Goal: Task Accomplishment & Management: Complete application form

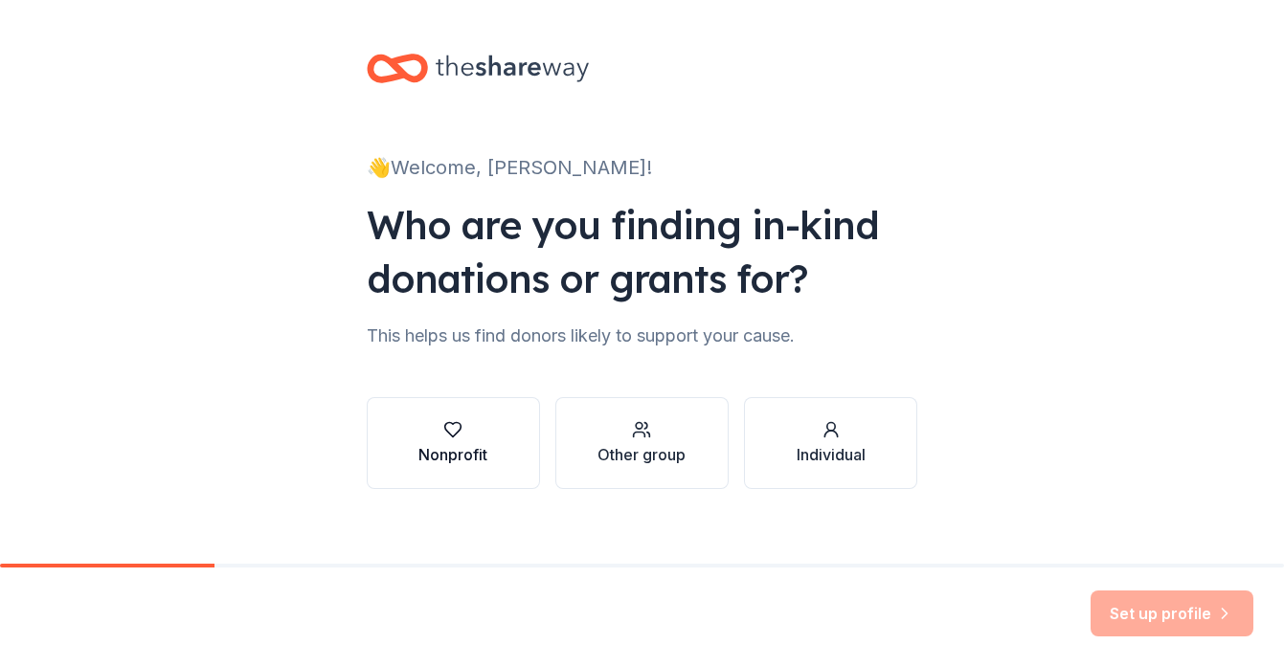
click at [473, 444] on div "Nonprofit" at bounding box center [452, 454] width 69 height 23
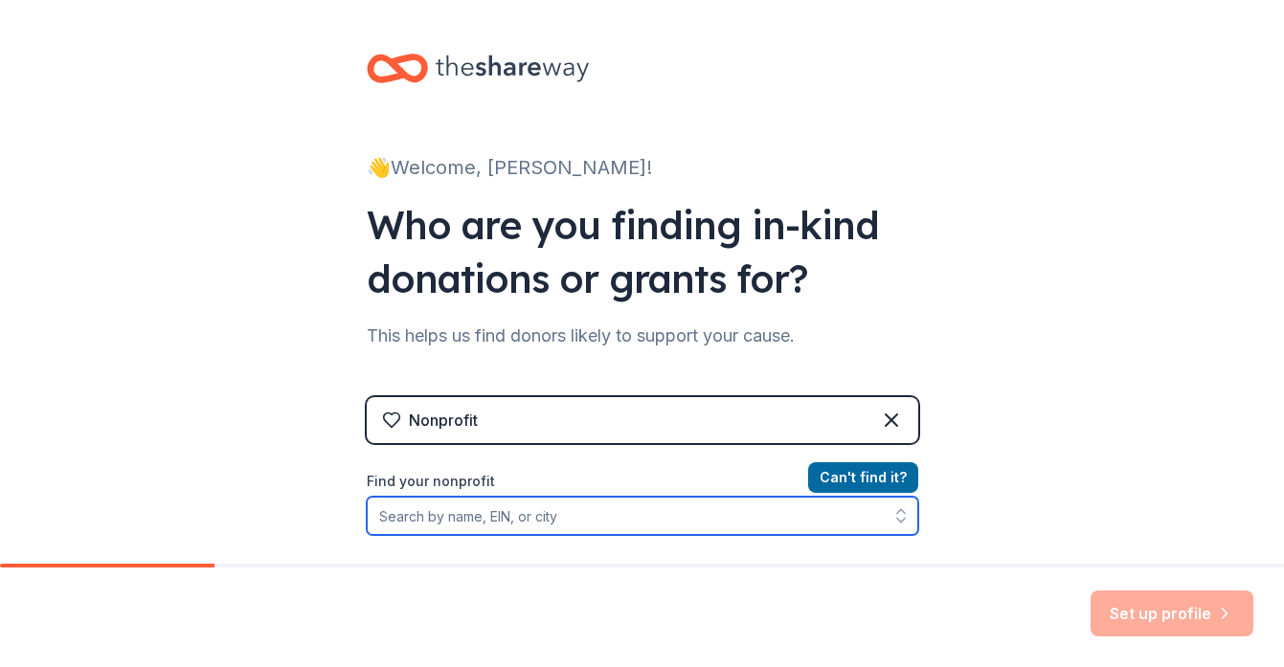
click at [617, 519] on input "Find your nonprofit" at bounding box center [643, 516] width 552 height 38
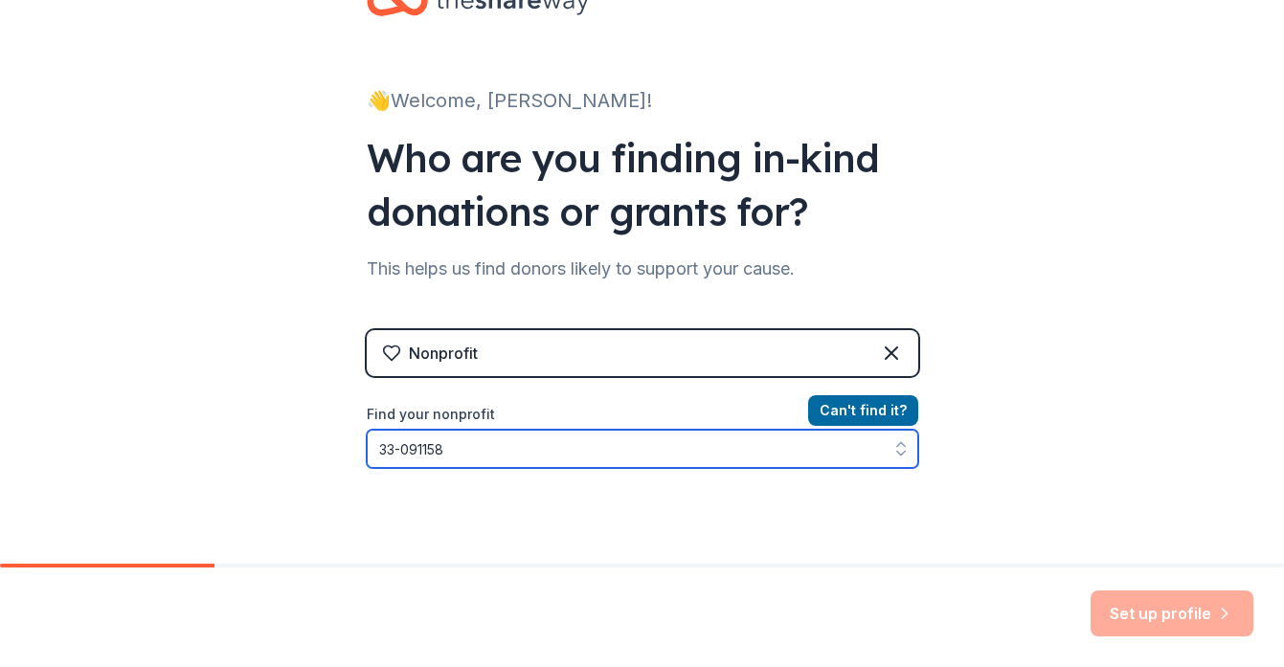
type input "33-0911588"
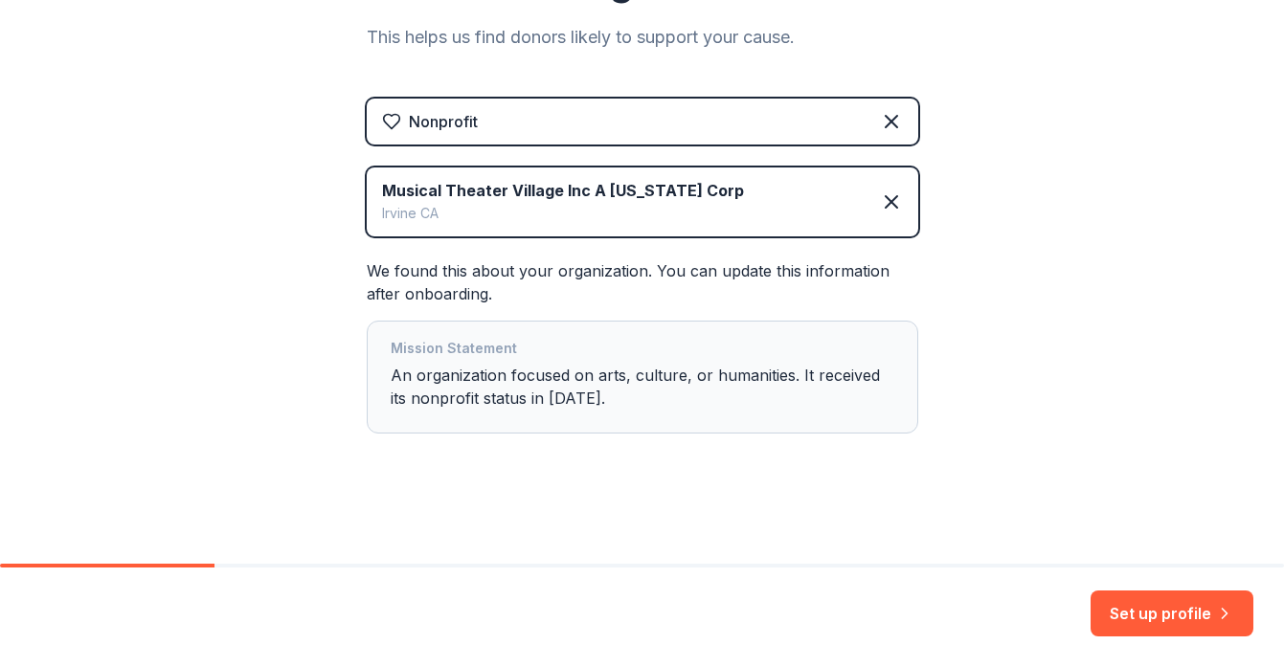
scroll to position [0, 0]
click at [1186, 618] on button "Set up profile" at bounding box center [1172, 614] width 163 height 46
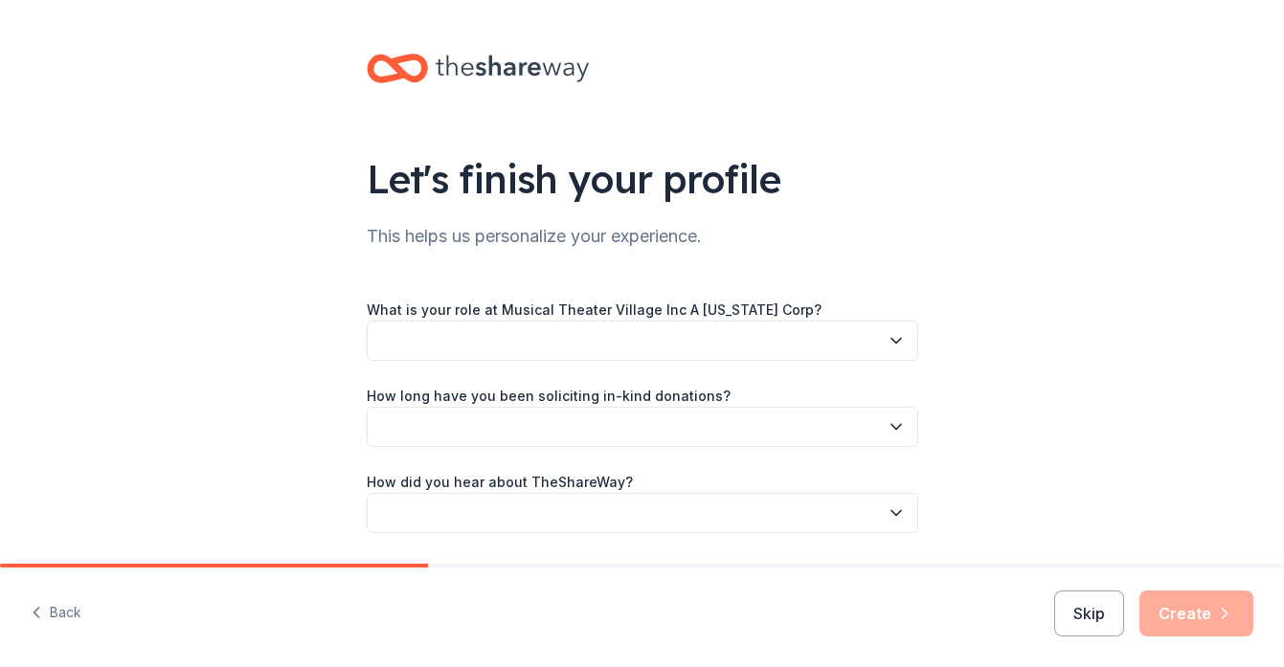
click at [444, 340] on button "button" at bounding box center [643, 341] width 552 height 40
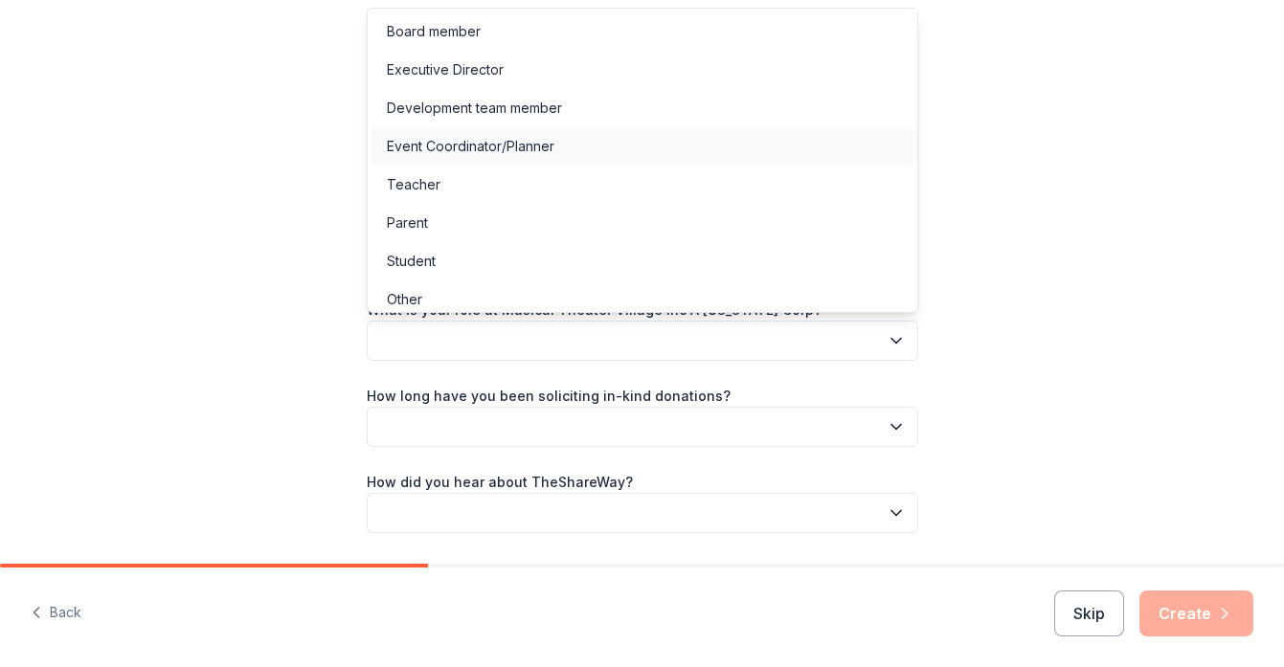
click at [505, 143] on div "Event Coordinator/Planner" at bounding box center [471, 146] width 168 height 23
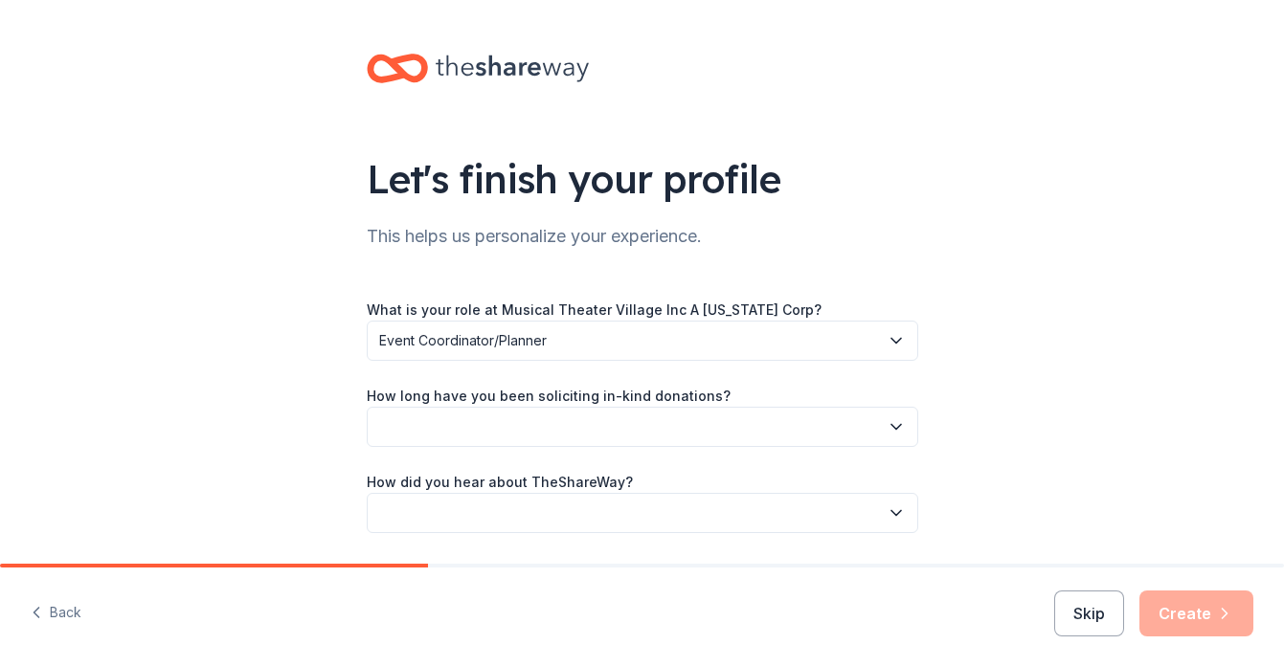
click at [396, 420] on button "button" at bounding box center [643, 427] width 552 height 40
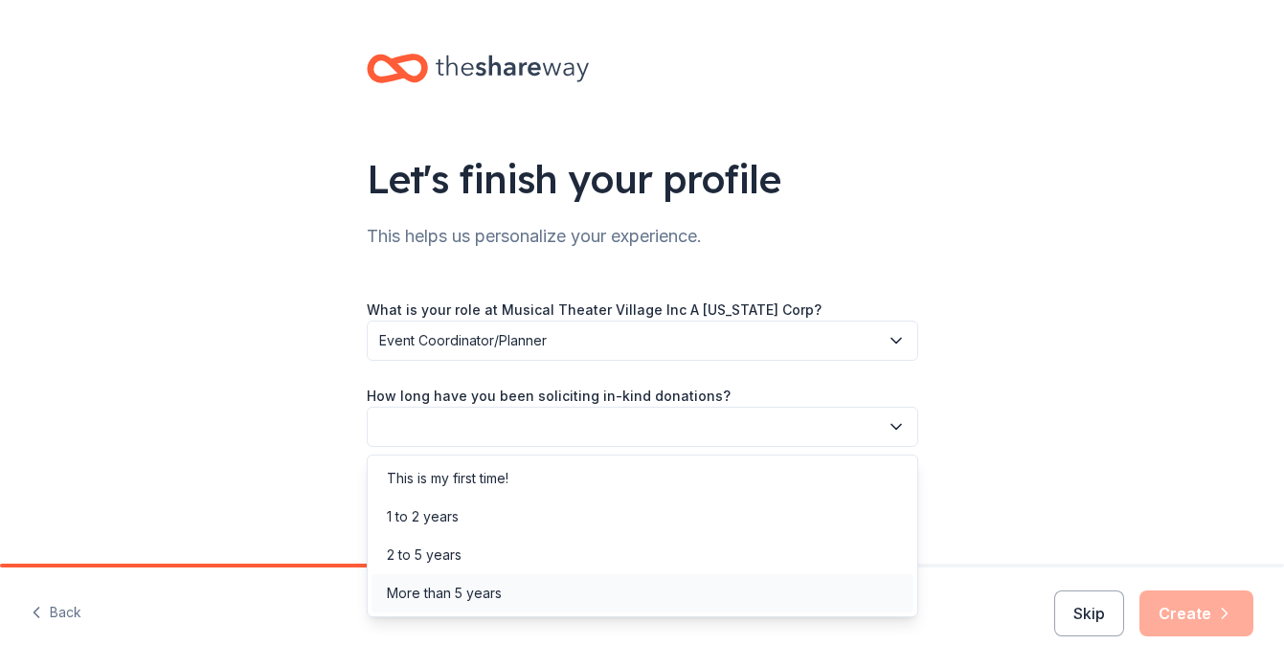
click at [468, 593] on div "More than 5 years" at bounding box center [444, 593] width 115 height 23
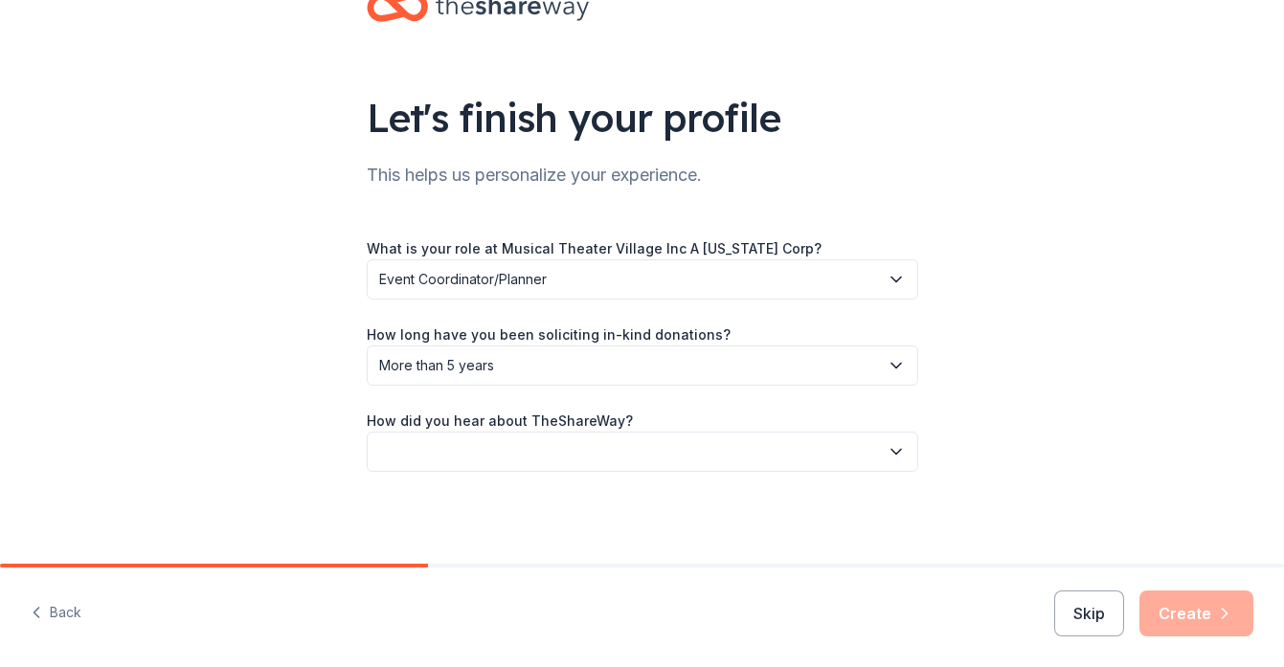
scroll to position [61, 0]
click at [468, 442] on button "button" at bounding box center [643, 452] width 552 height 40
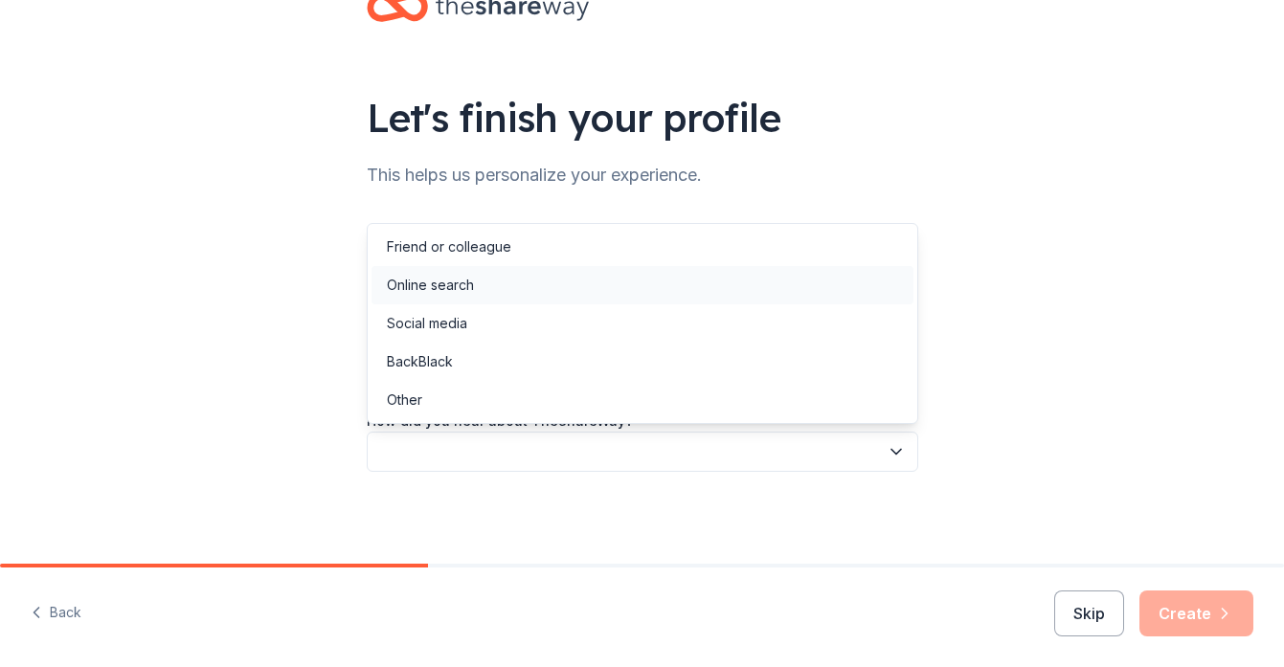
click at [445, 287] on div "Online search" at bounding box center [430, 285] width 87 height 23
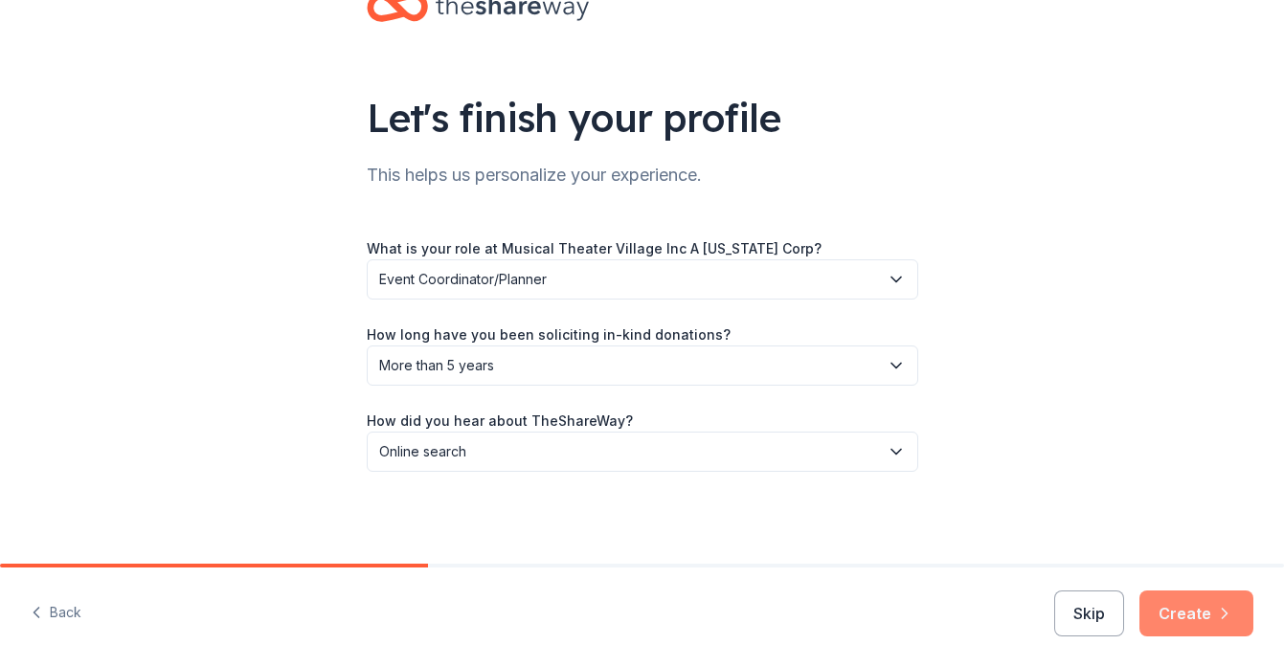
click at [1198, 628] on button "Create" at bounding box center [1196, 614] width 114 height 46
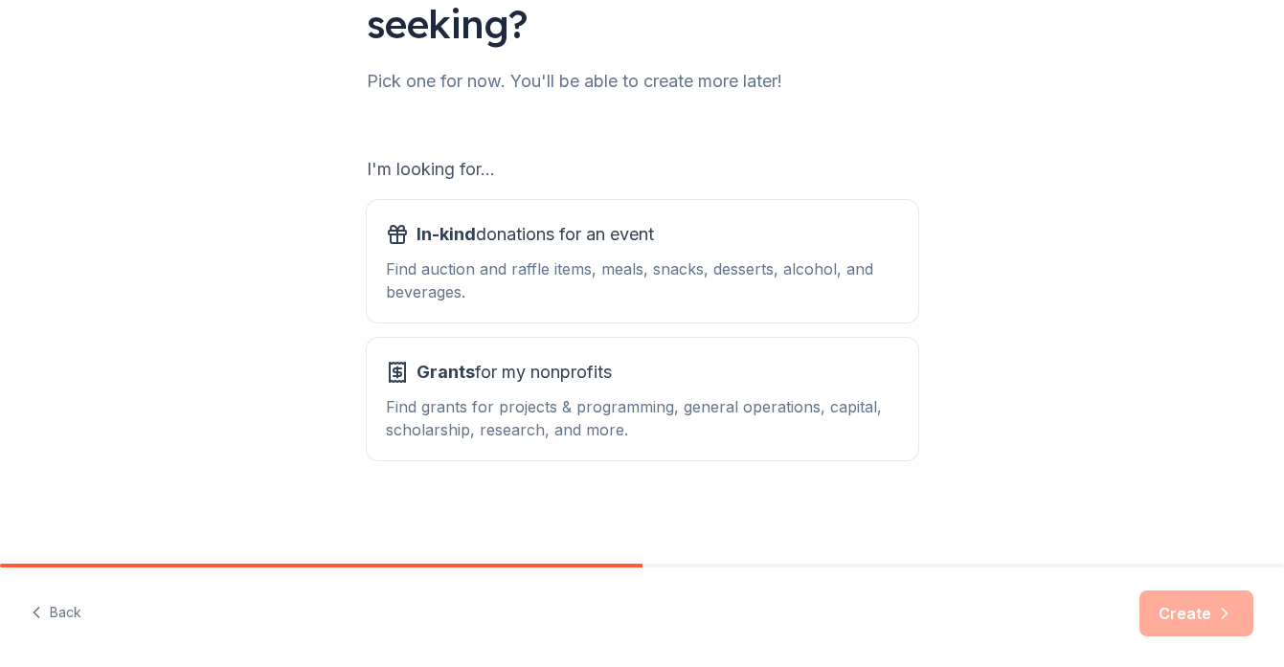
scroll to position [209, 0]
click at [580, 309] on button "In-kind donations for an event Find auction and raffle items, meals, snacks, de…" at bounding box center [643, 261] width 552 height 123
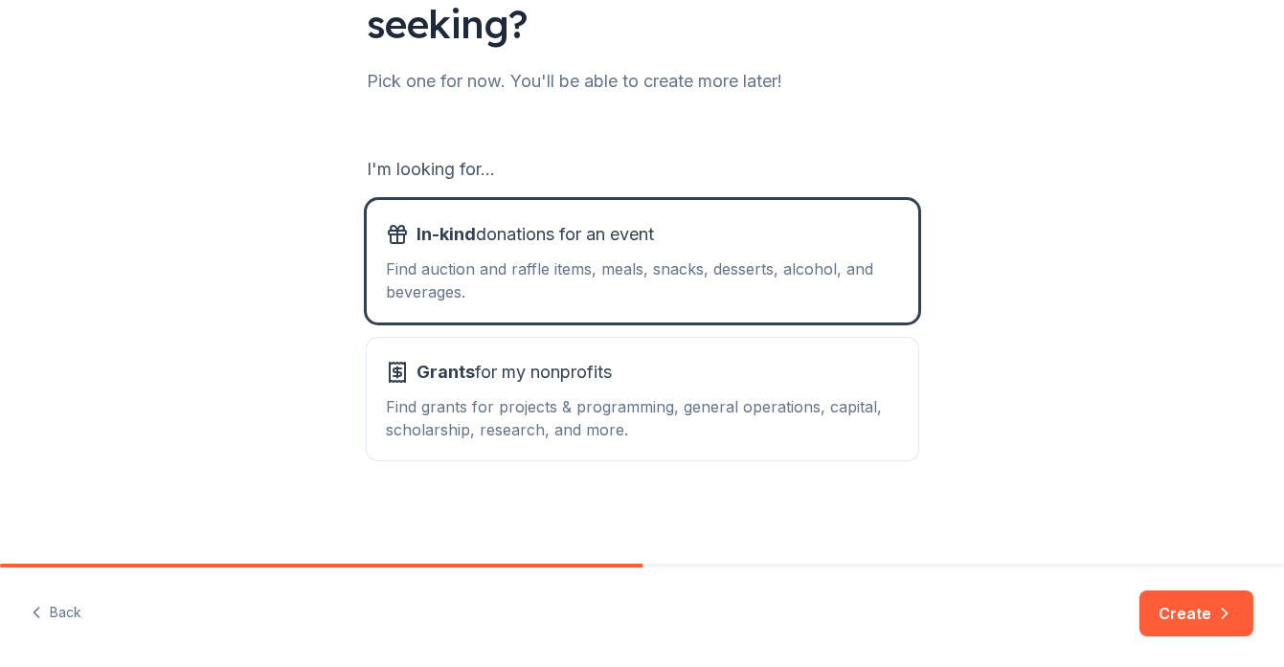
scroll to position [0, 0]
click at [619, 440] on div "Find grants for projects & programming, general operations, capital, scholarshi…" at bounding box center [642, 418] width 513 height 46
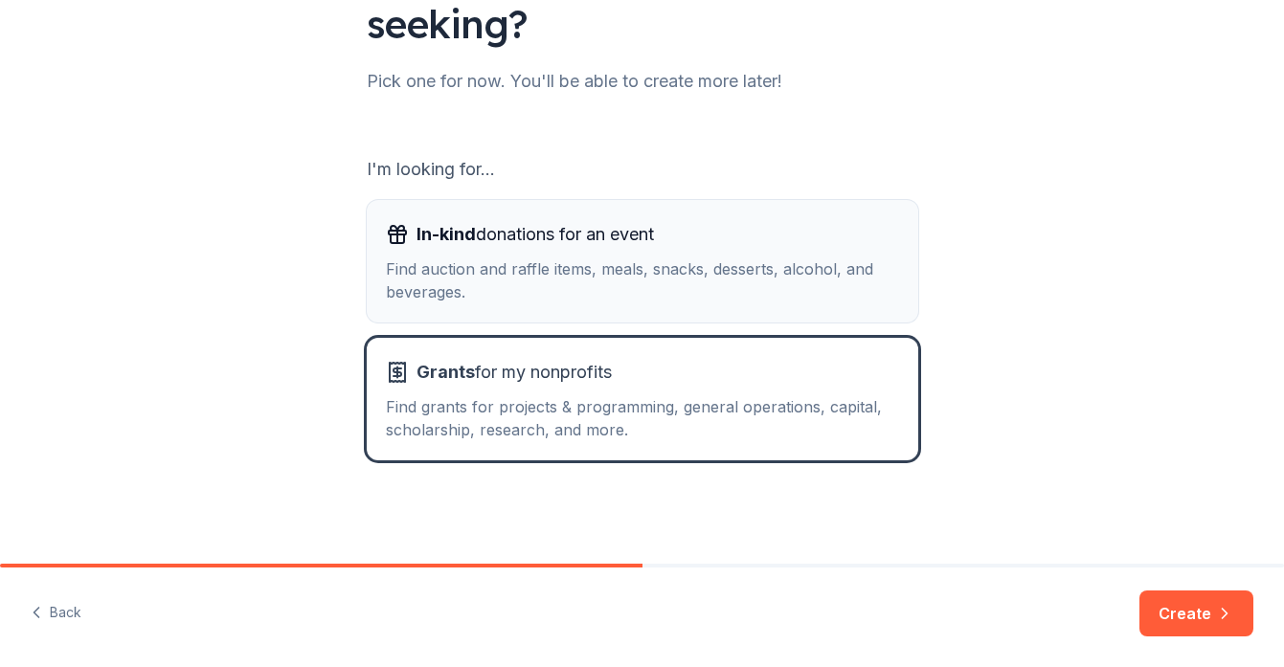
click at [570, 268] on div "Find auction and raffle items, meals, snacks, desserts, alcohol, and beverages." at bounding box center [642, 281] width 513 height 46
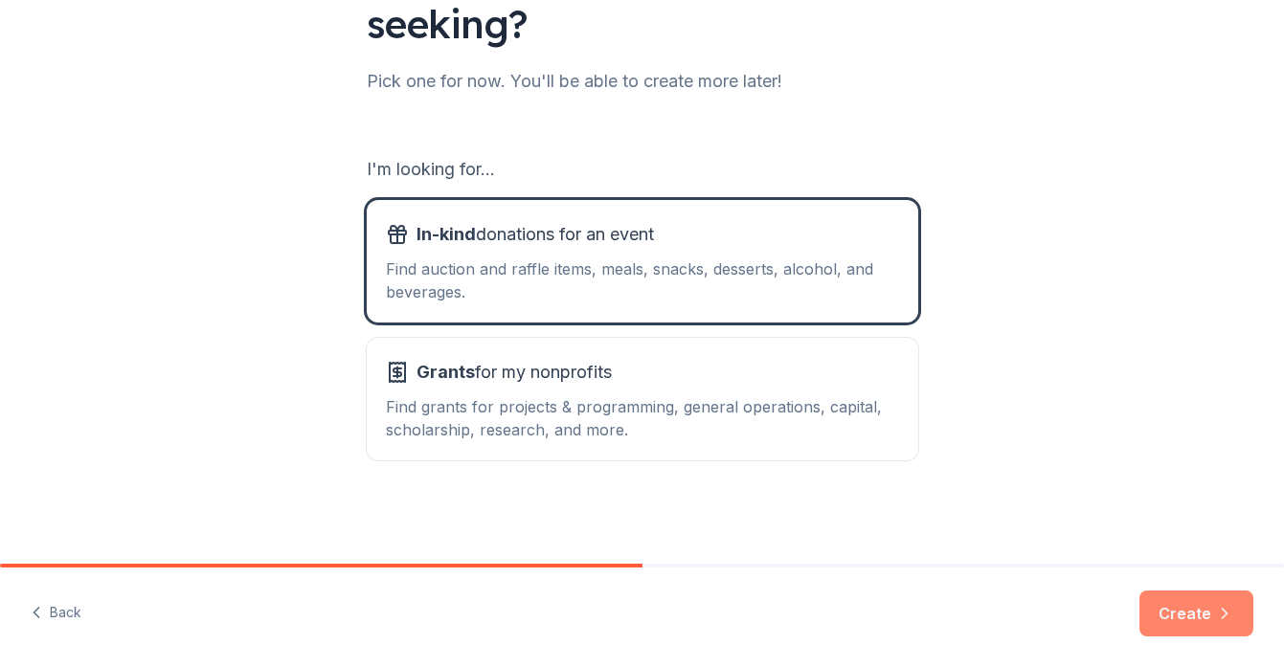
click at [1179, 622] on button "Create" at bounding box center [1196, 614] width 114 height 46
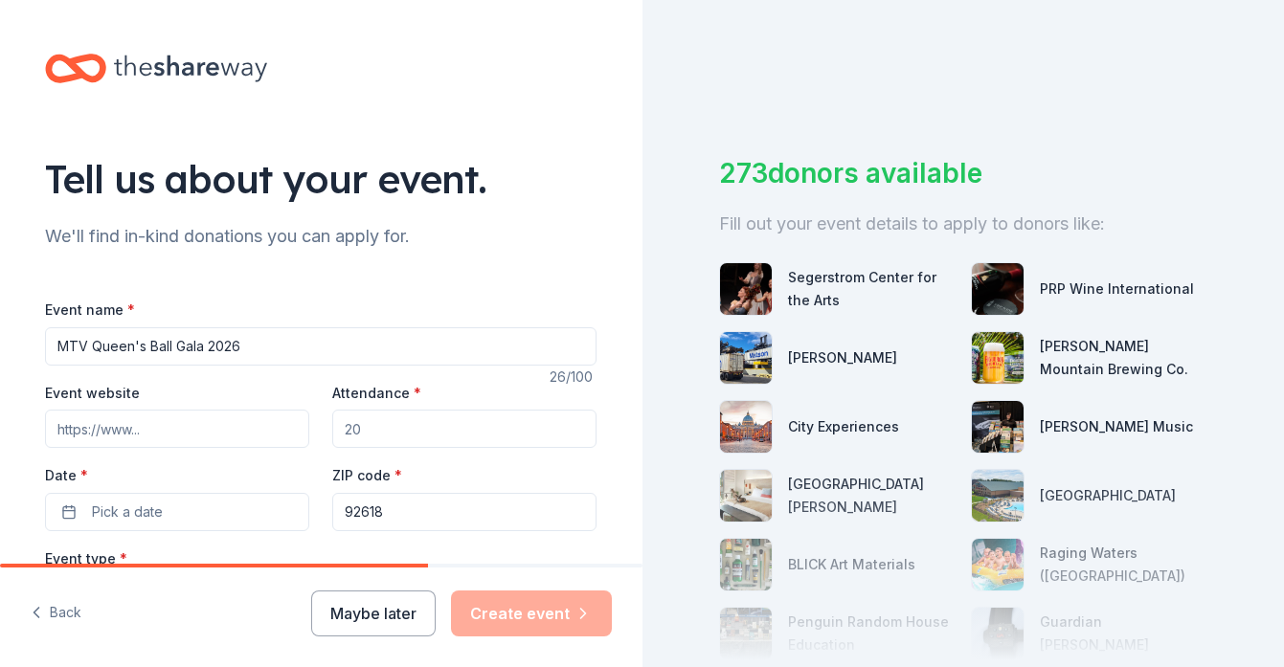
type input "MTV Queen's Ball Gala 2026"
click at [139, 436] on input "Event website" at bounding box center [177, 429] width 264 height 38
type input "www.musicaltheatrevillage.net"
click at [387, 438] on input "Attendance *" at bounding box center [464, 429] width 264 height 38
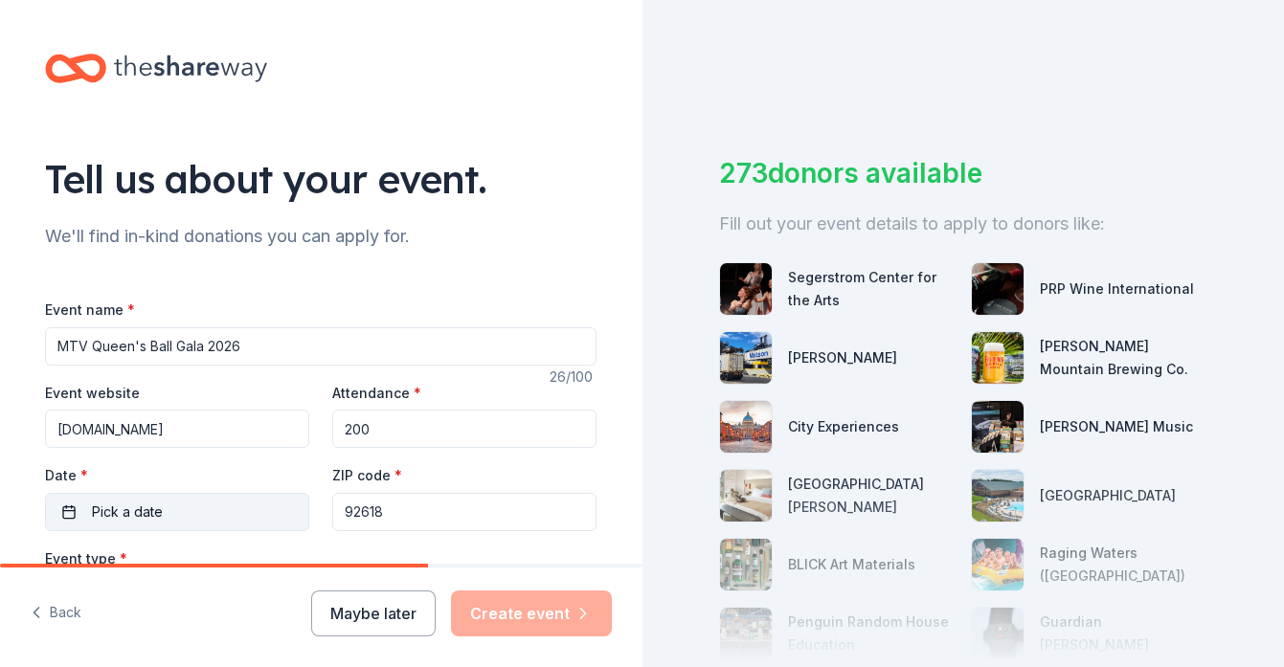
type input "200"
click at [251, 508] on button "Pick a date" at bounding box center [177, 512] width 264 height 38
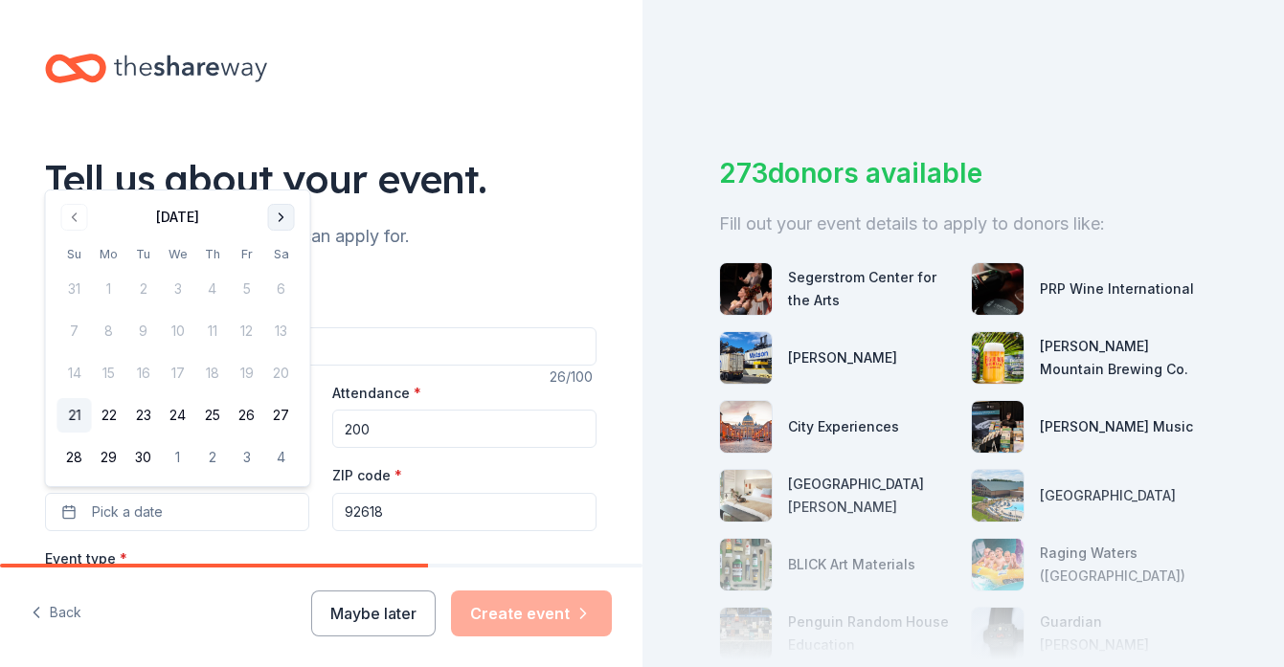
click at [280, 226] on button "Go to next month" at bounding box center [281, 217] width 27 height 27
click at [277, 222] on button "Go to next month" at bounding box center [281, 217] width 27 height 27
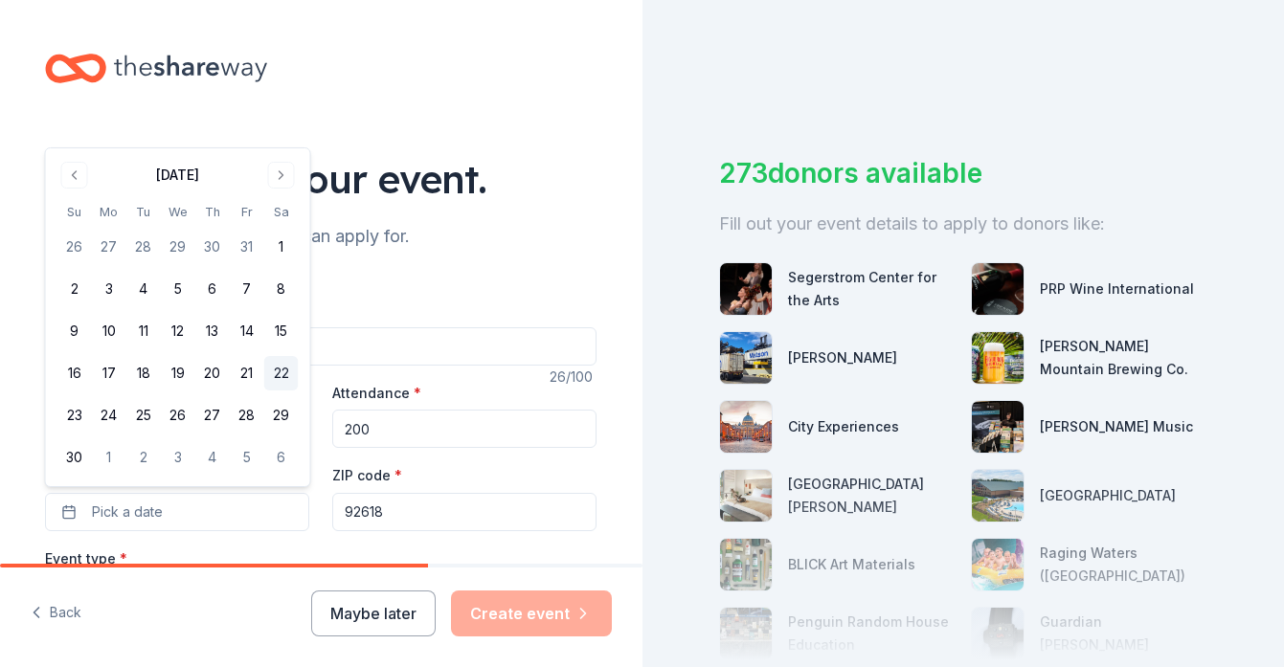
click at [284, 375] on button "22" at bounding box center [281, 373] width 34 height 34
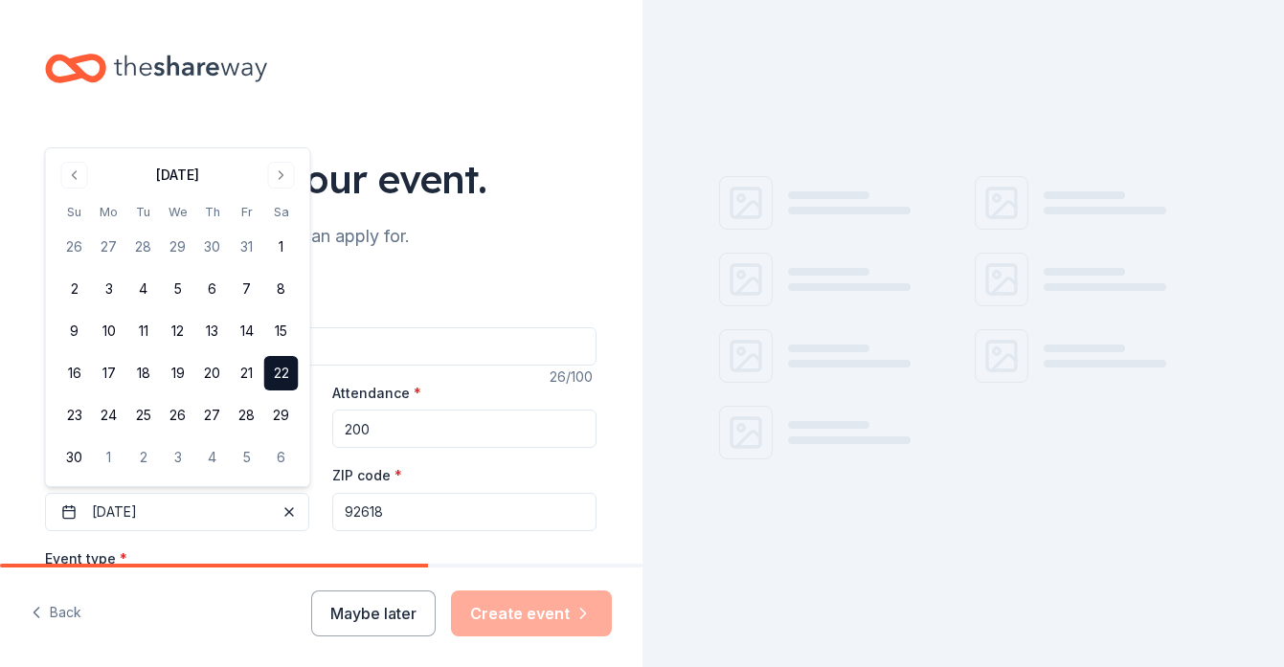
click at [560, 251] on div "We'll find in-kind donations you can apply for." at bounding box center [321, 236] width 552 height 31
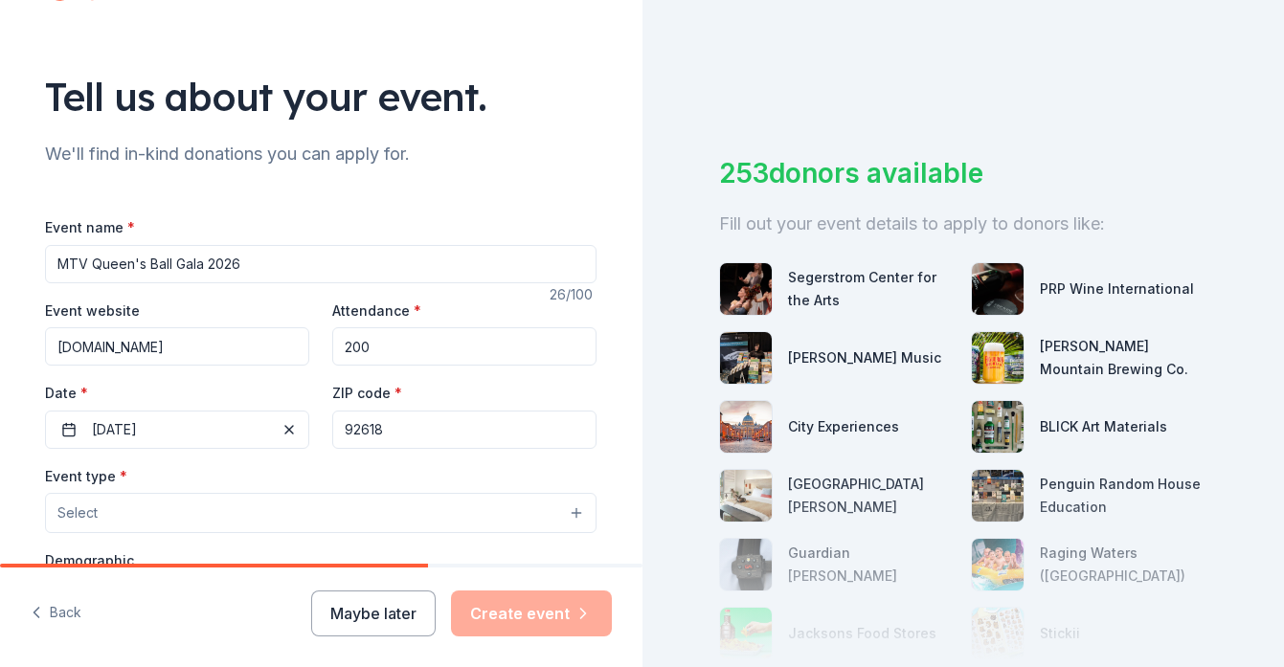
scroll to position [85, 0]
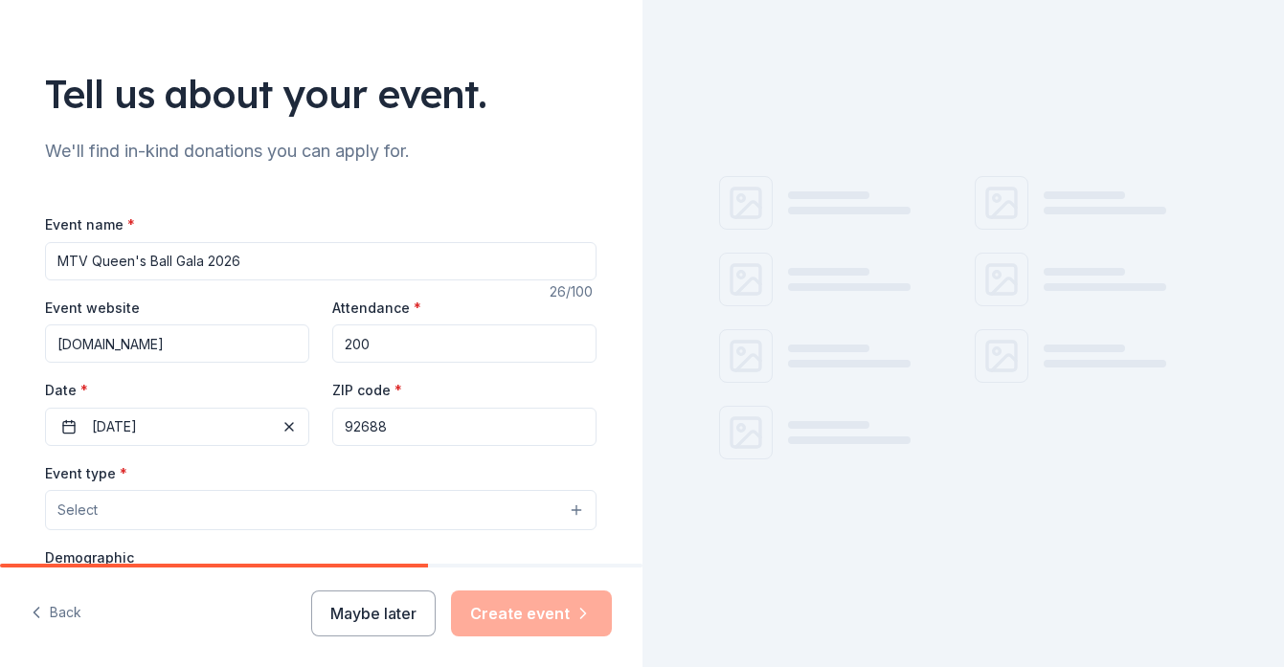
type input "92688"
click at [193, 516] on button "Select" at bounding box center [321, 510] width 552 height 40
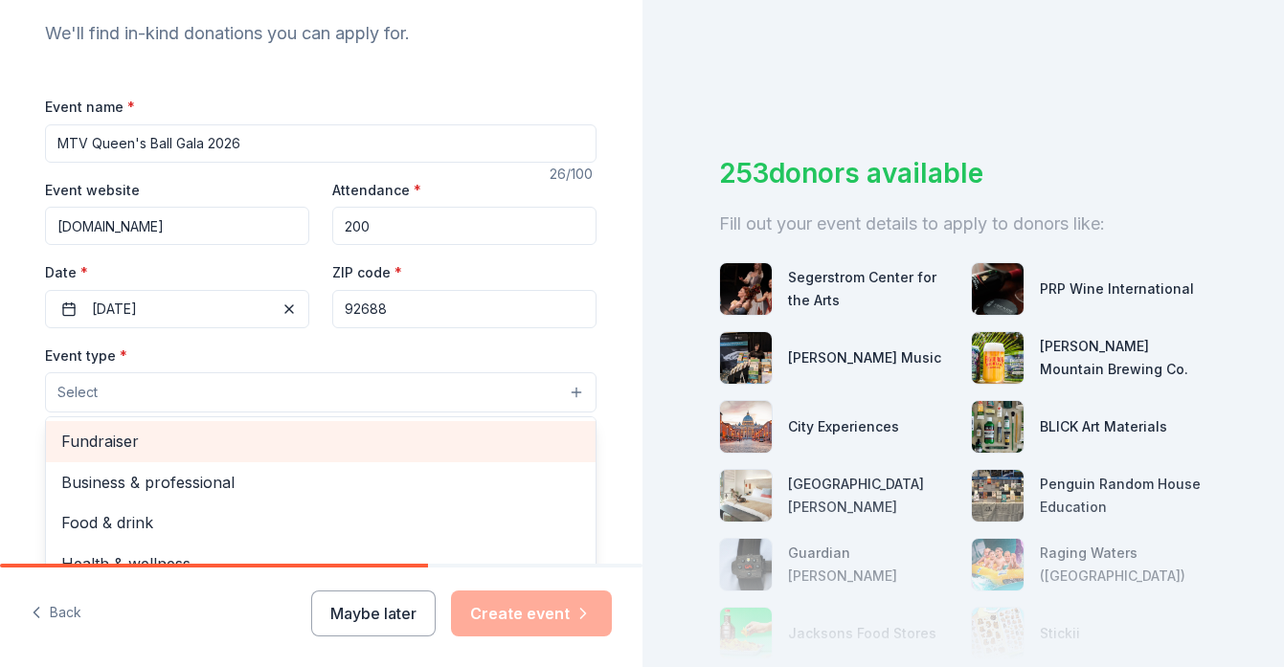
scroll to position [0, 0]
click at [154, 446] on span "Fundraiser" at bounding box center [320, 441] width 519 height 25
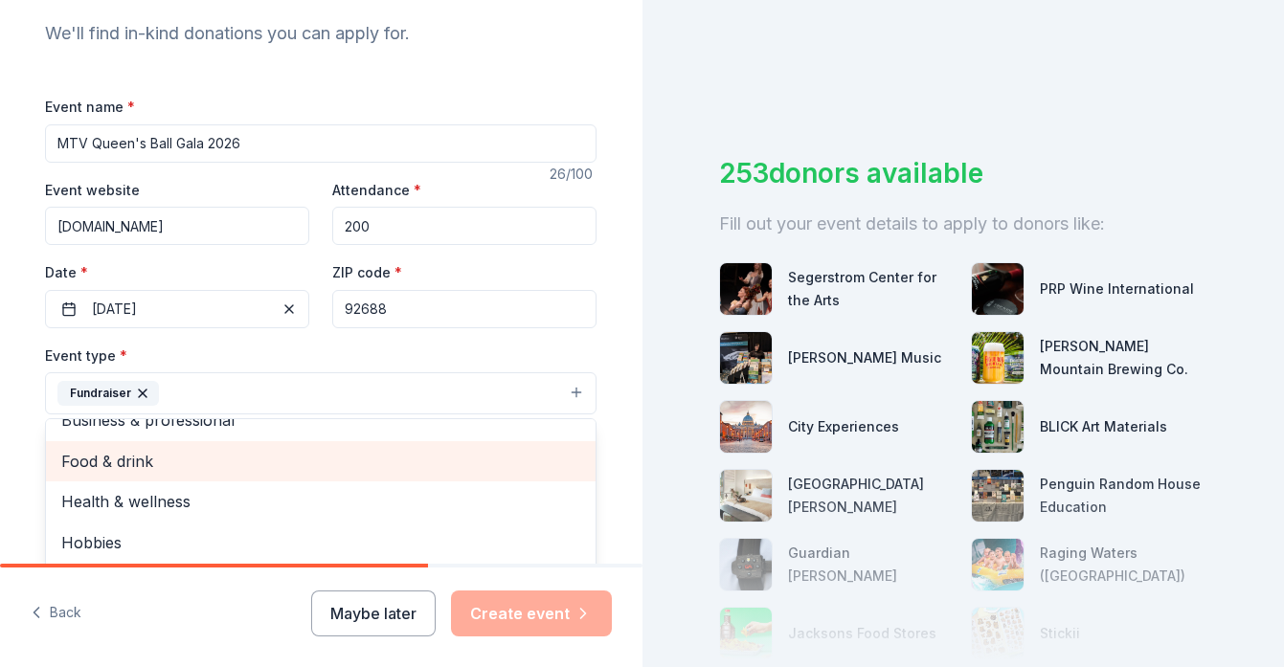
scroll to position [21, 0]
click at [366, 473] on div "Food & drink" at bounding box center [321, 463] width 550 height 40
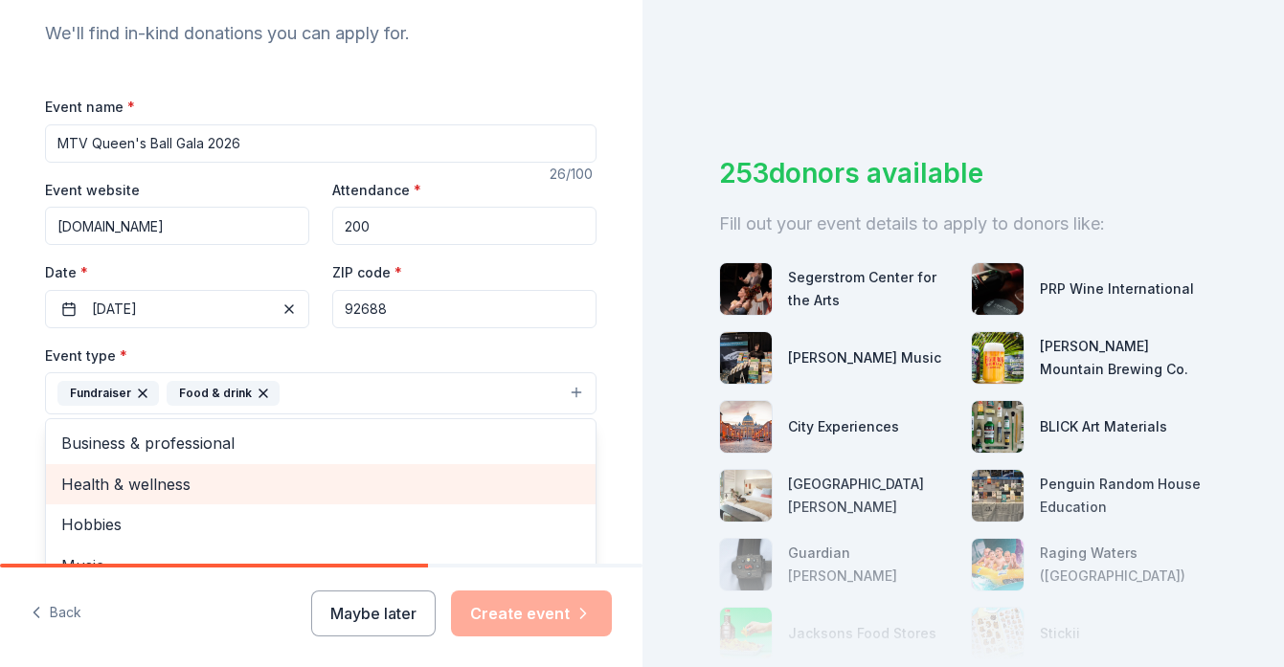
scroll to position [0, 0]
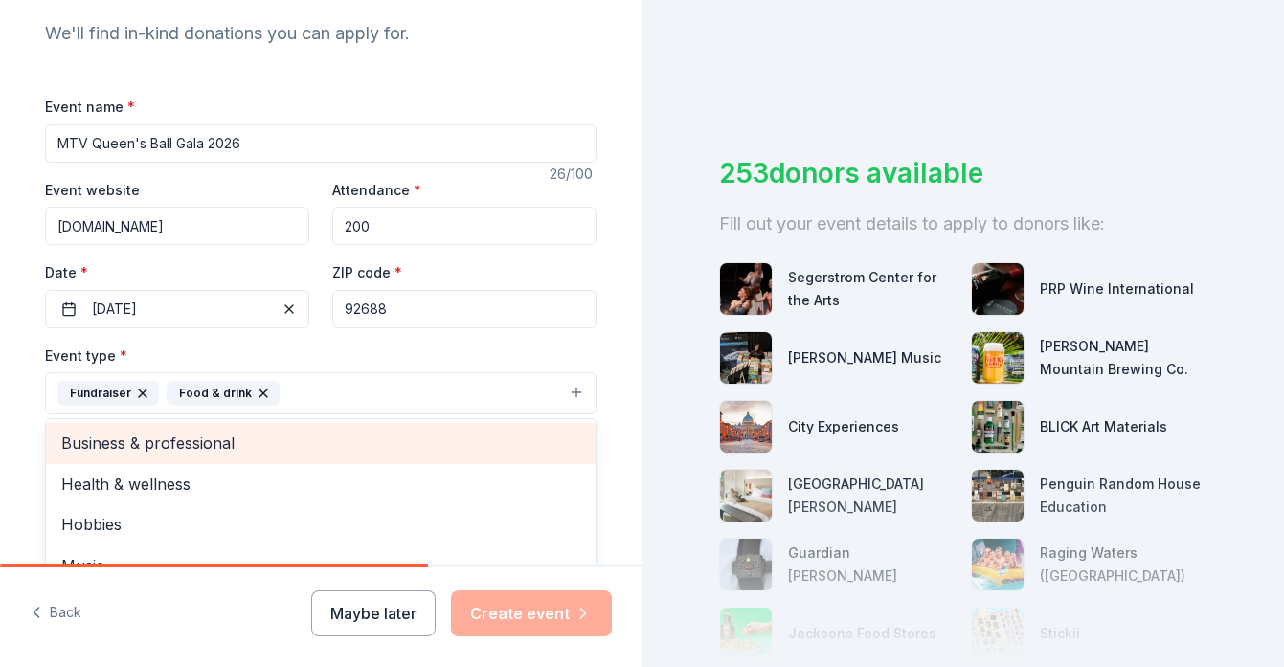
click at [200, 450] on span "Business & professional" at bounding box center [320, 443] width 519 height 25
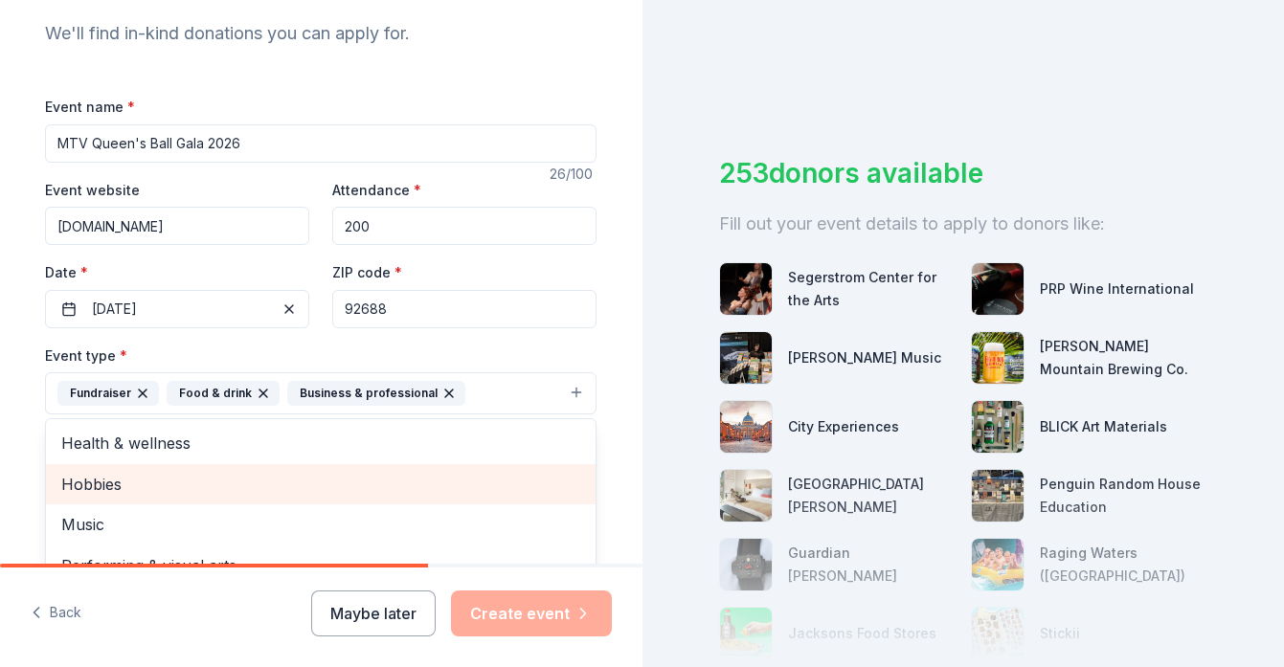
click at [302, 499] on div "Hobbies" at bounding box center [321, 484] width 550 height 40
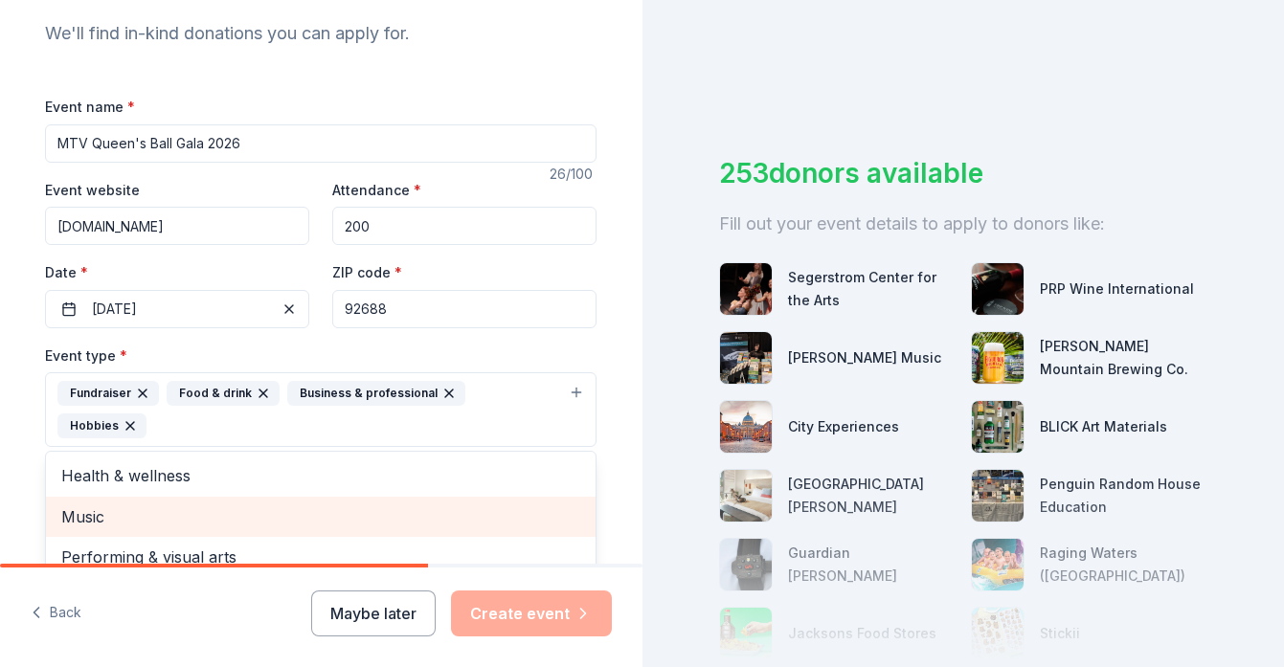
click at [302, 499] on div "Music" at bounding box center [321, 517] width 550 height 40
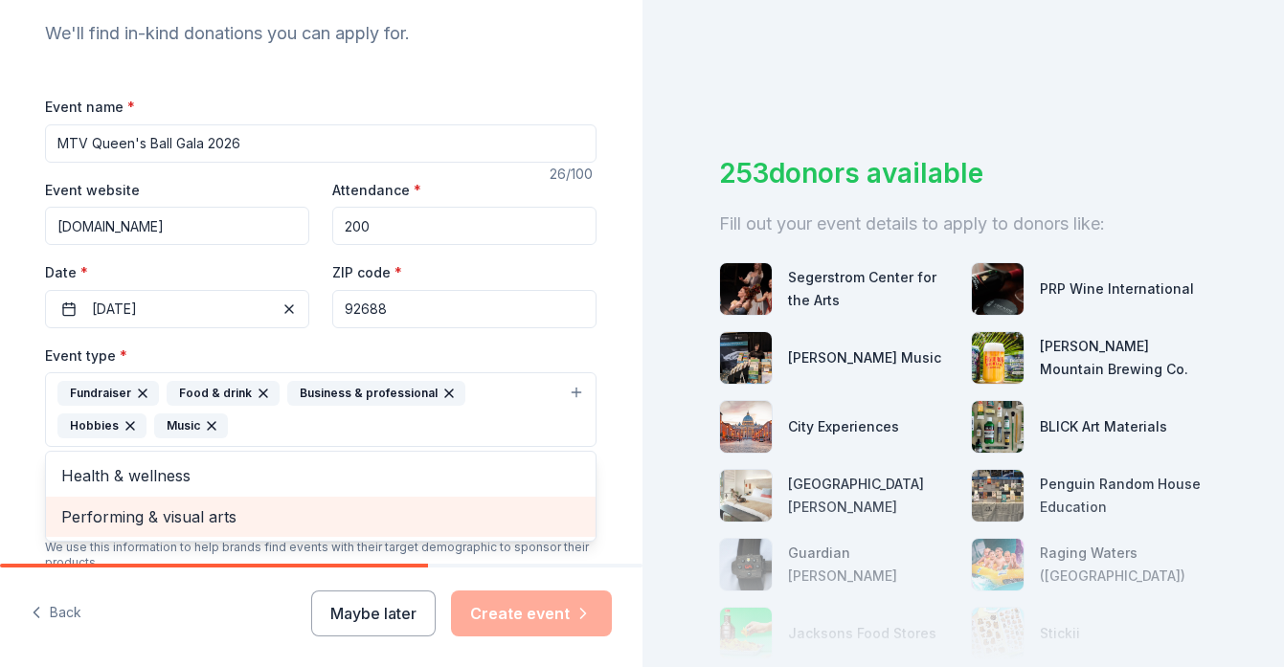
click at [290, 508] on span "Performing & visual arts" at bounding box center [320, 517] width 519 height 25
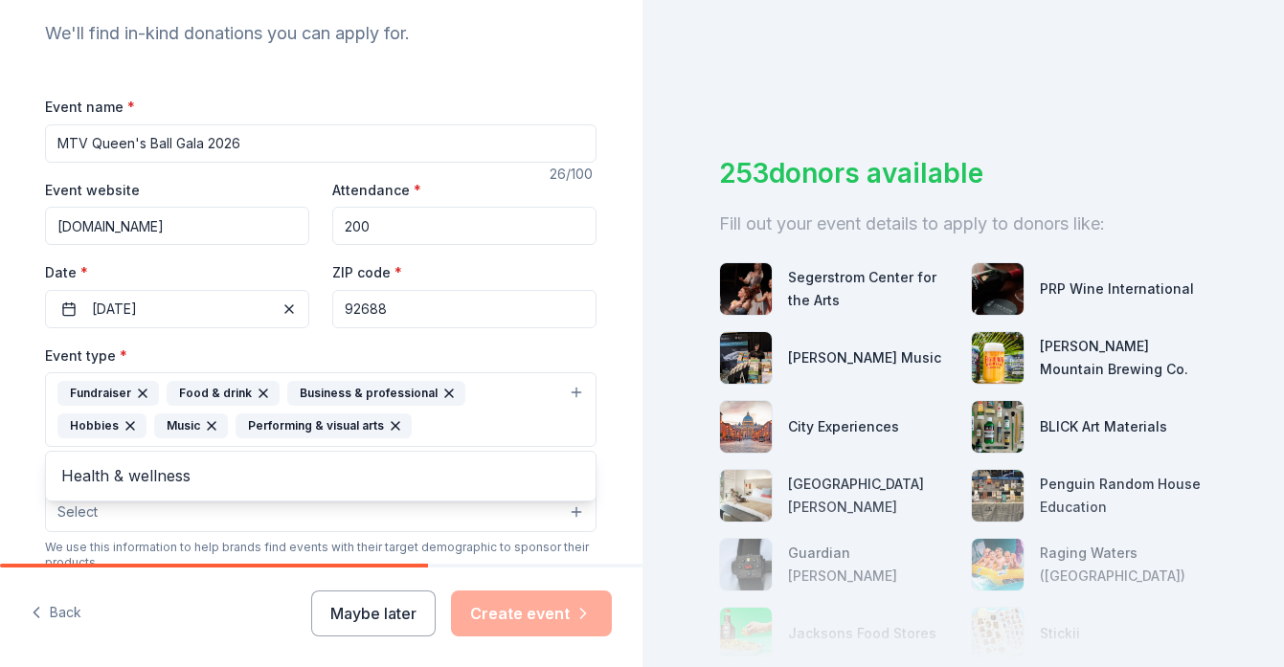
click at [618, 431] on div "Tell us about your event. We'll find in-kind donations you can apply for. Event…" at bounding box center [320, 451] width 613 height 1309
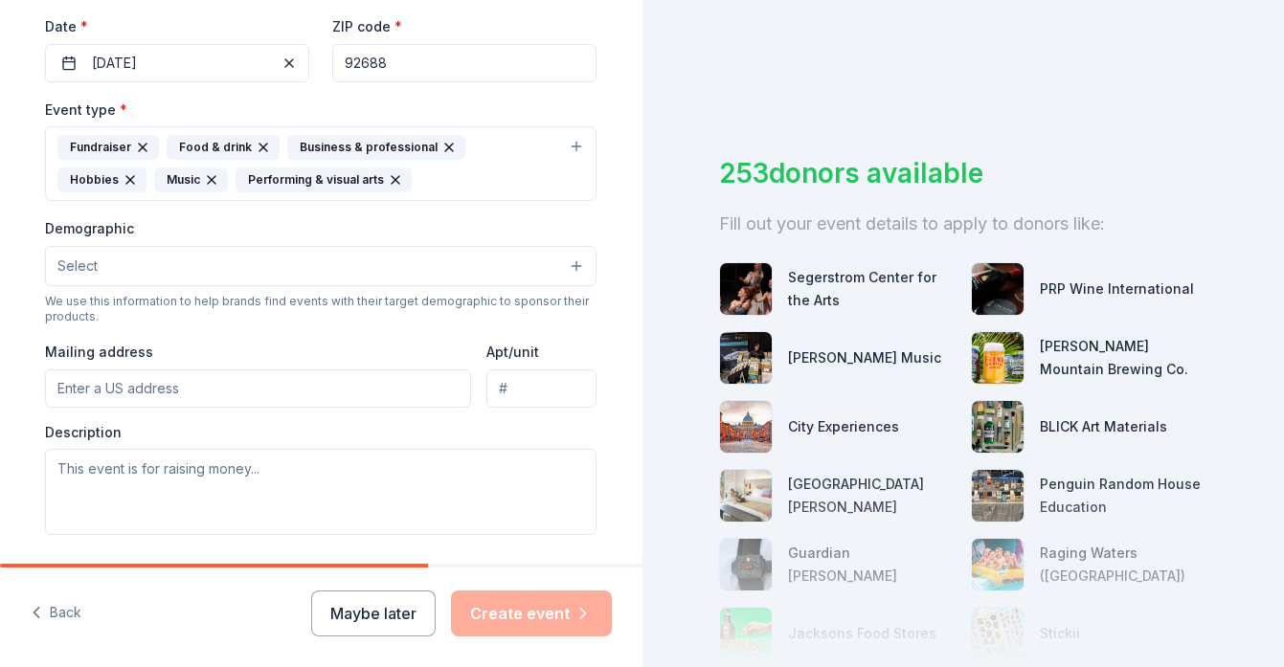
scroll to position [460, 0]
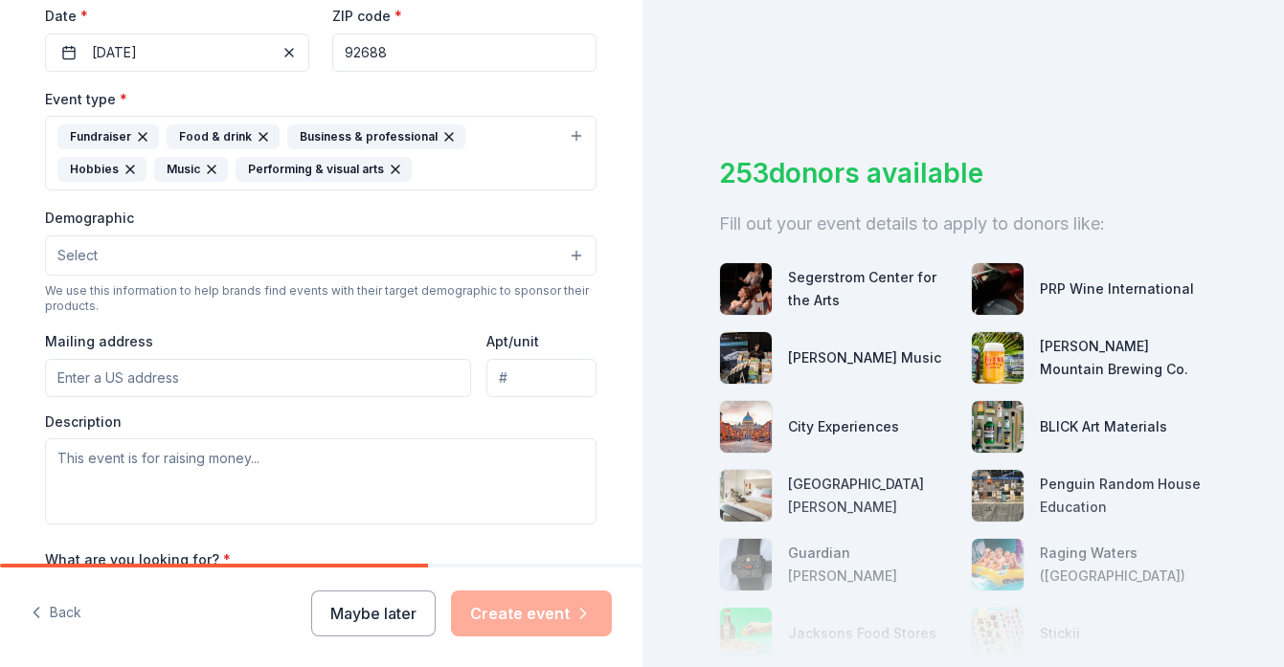
click at [498, 254] on button "Select" at bounding box center [321, 256] width 552 height 40
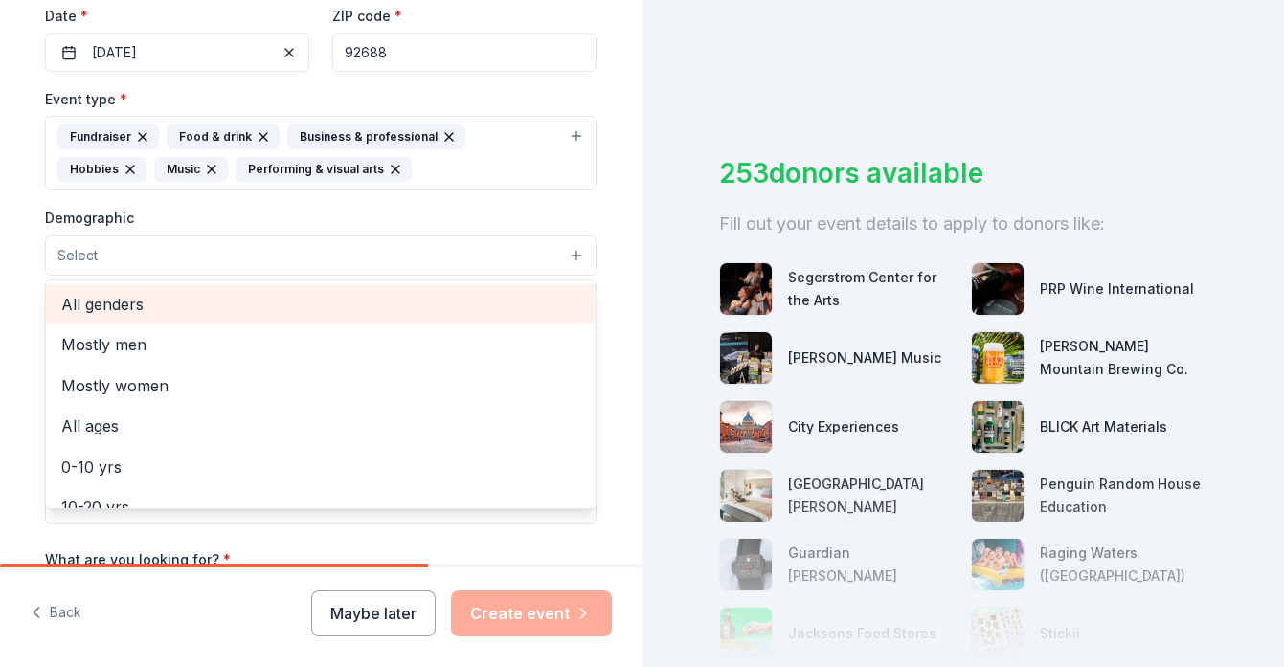
click at [148, 297] on span "All genders" at bounding box center [320, 304] width 519 height 25
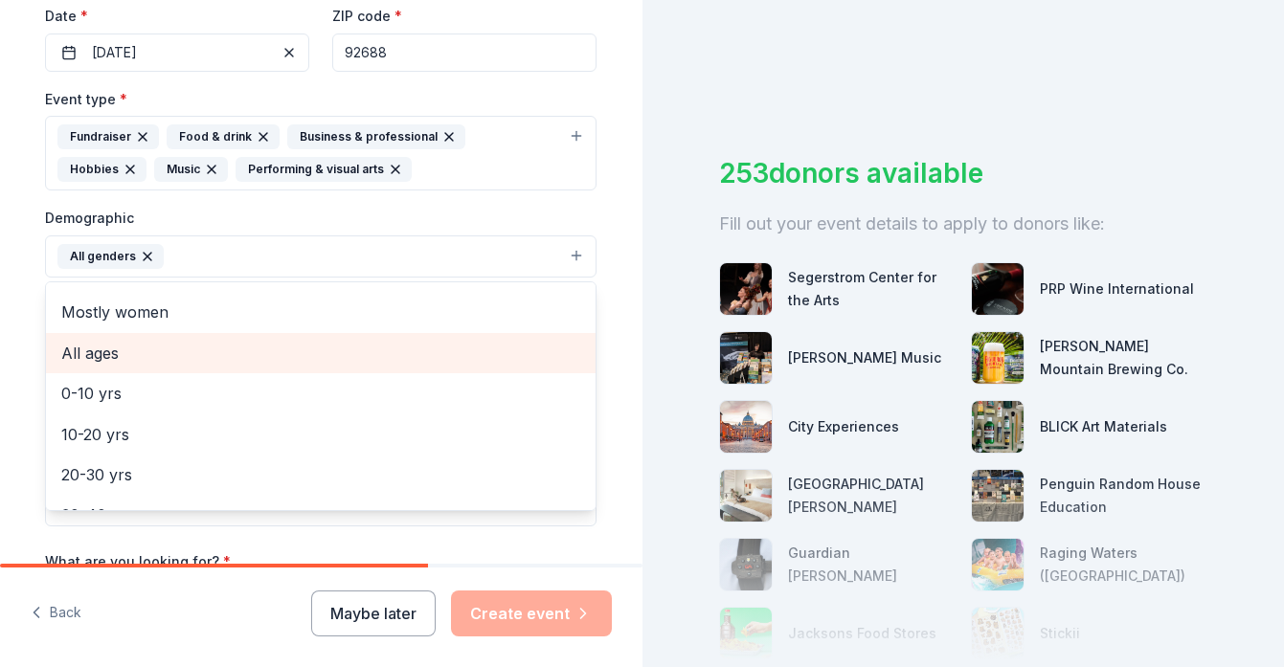
scroll to position [36, 0]
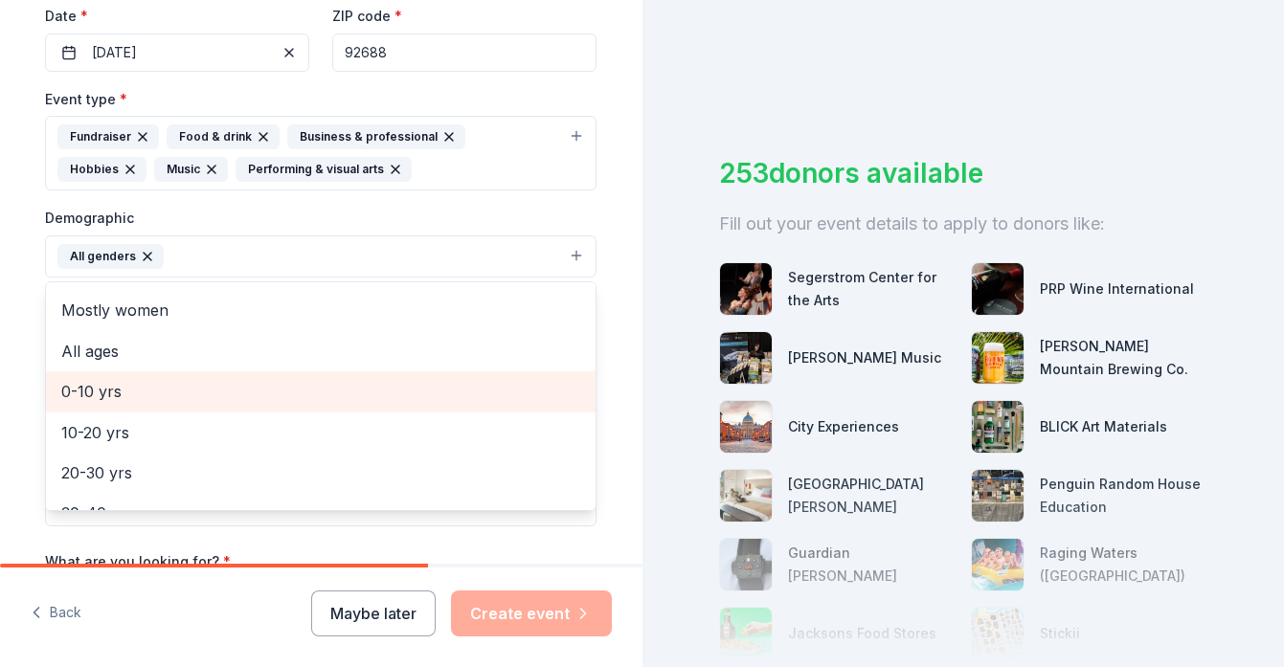
click at [291, 384] on span "0-10 yrs" at bounding box center [320, 391] width 519 height 25
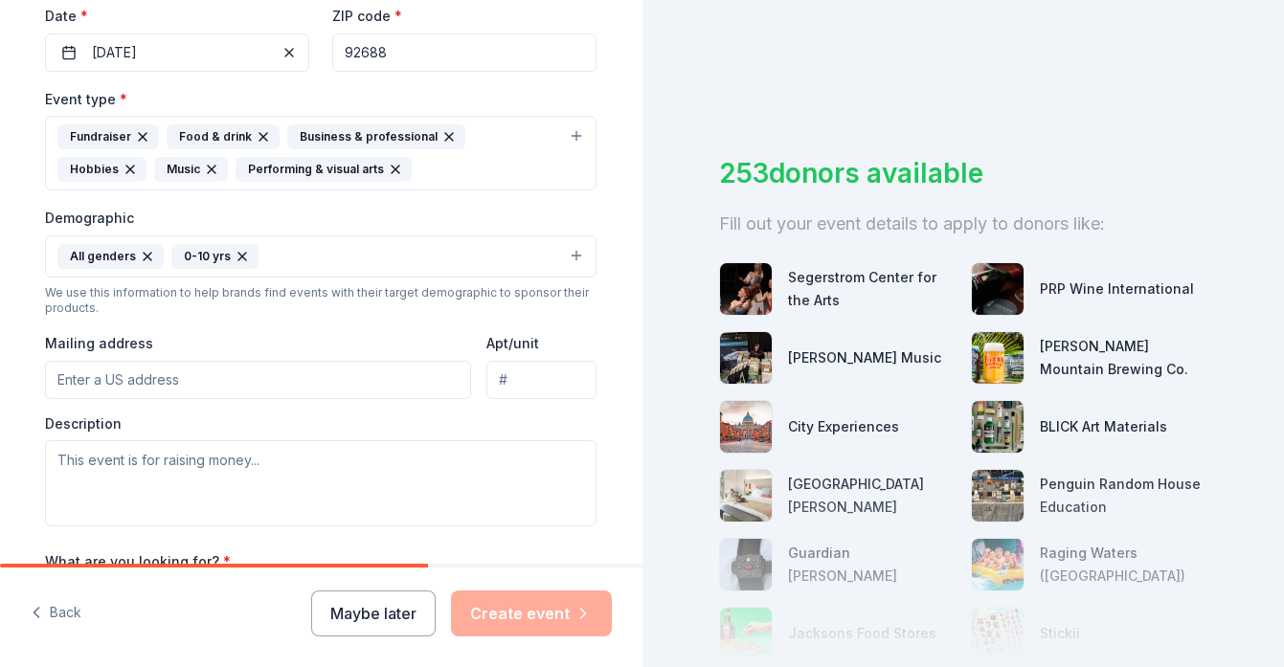
click at [241, 259] on icon "button" at bounding box center [242, 256] width 15 height 15
click at [302, 261] on button "All genders" at bounding box center [321, 257] width 552 height 42
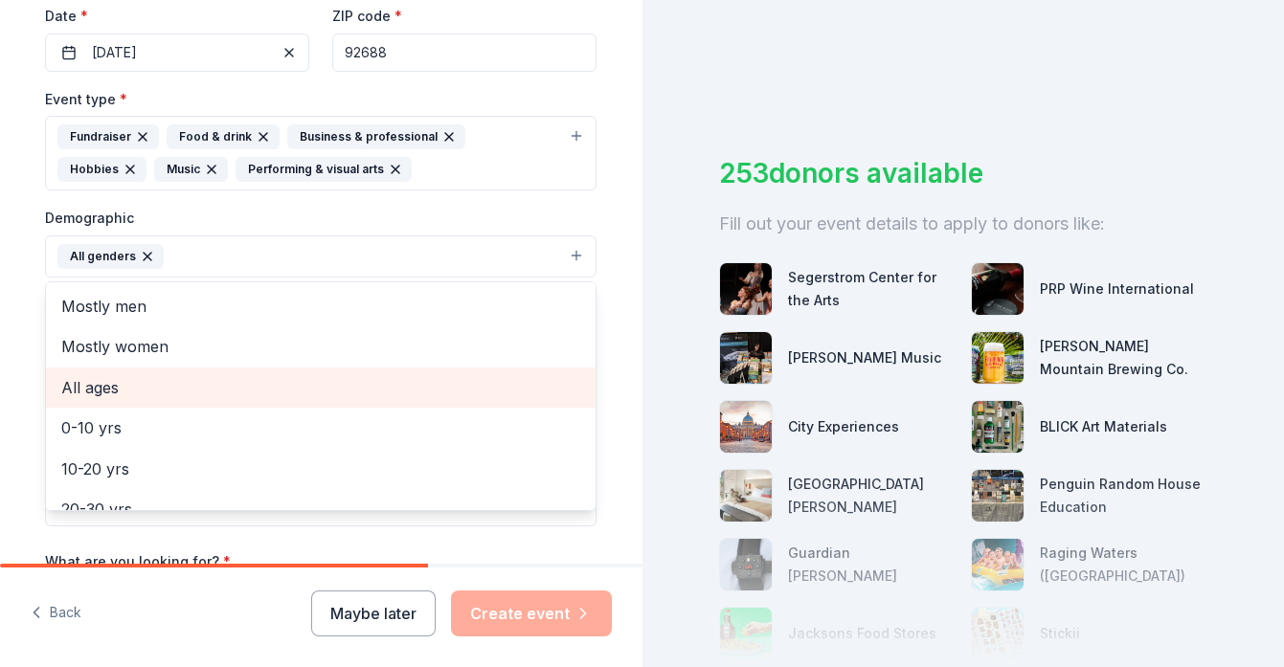
click at [93, 382] on span "All ages" at bounding box center [320, 387] width 519 height 25
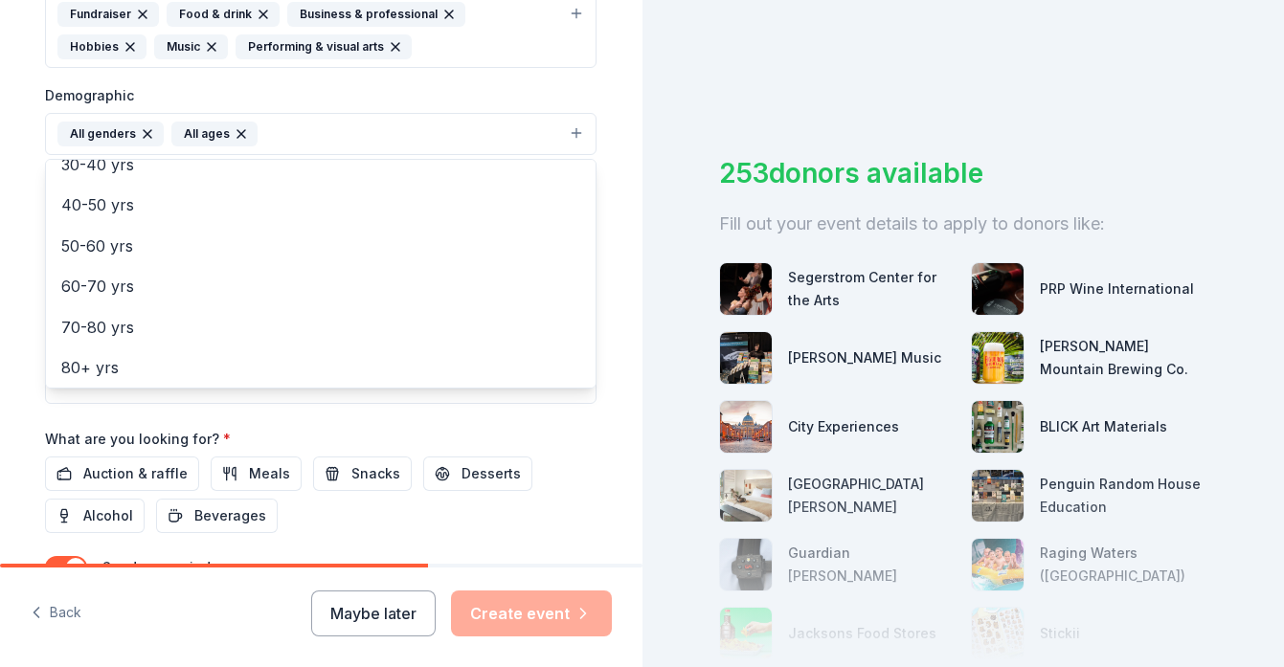
scroll to position [660, 0]
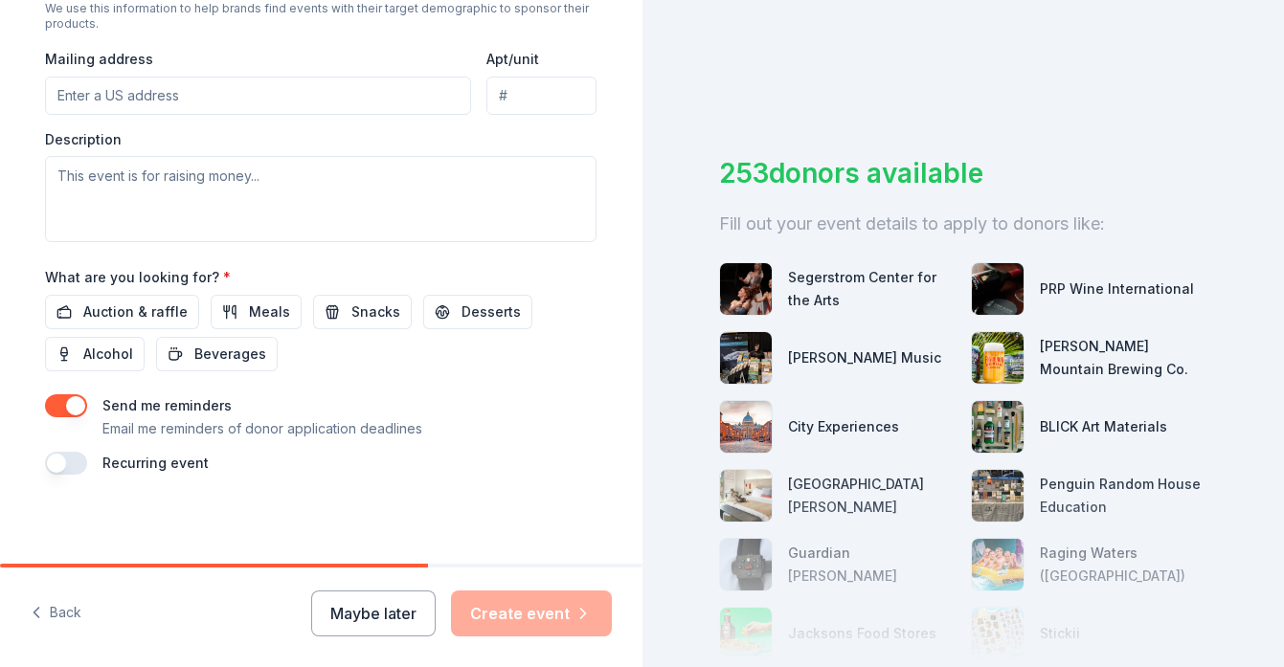
scroll to position [742, 0]
click at [213, 90] on input "36-C Mauchly" at bounding box center [258, 98] width 426 height 38
type input "36 Mauchly, Irvine, CA, 92618"
click at [548, 90] on input "Apt/unit" at bounding box center [541, 98] width 110 height 38
type input "C"
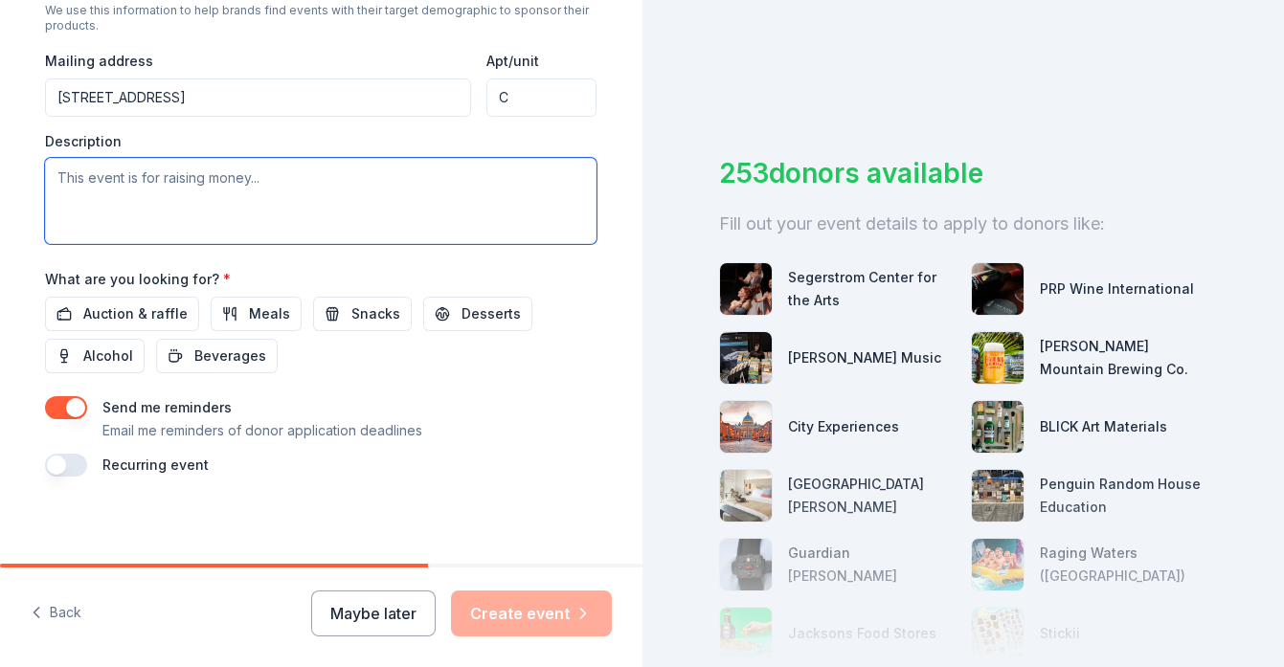
click at [267, 193] on textarea at bounding box center [321, 201] width 552 height 86
paste textarea "For more than 25 years, Musical Theatre Village has provided a space for perfor…"
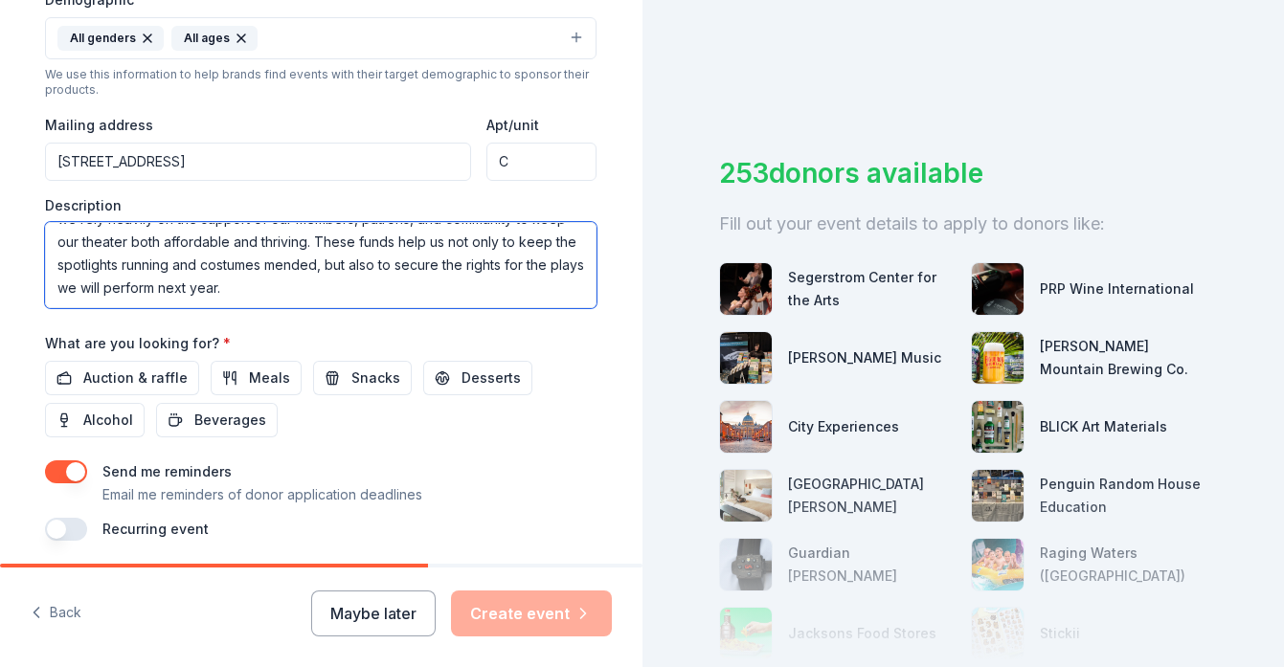
scroll to position [230, 0]
click at [342, 264] on textarea "For more than 25 years, Musical Theatre Village has provided a space for perfor…" at bounding box center [321, 265] width 552 height 86
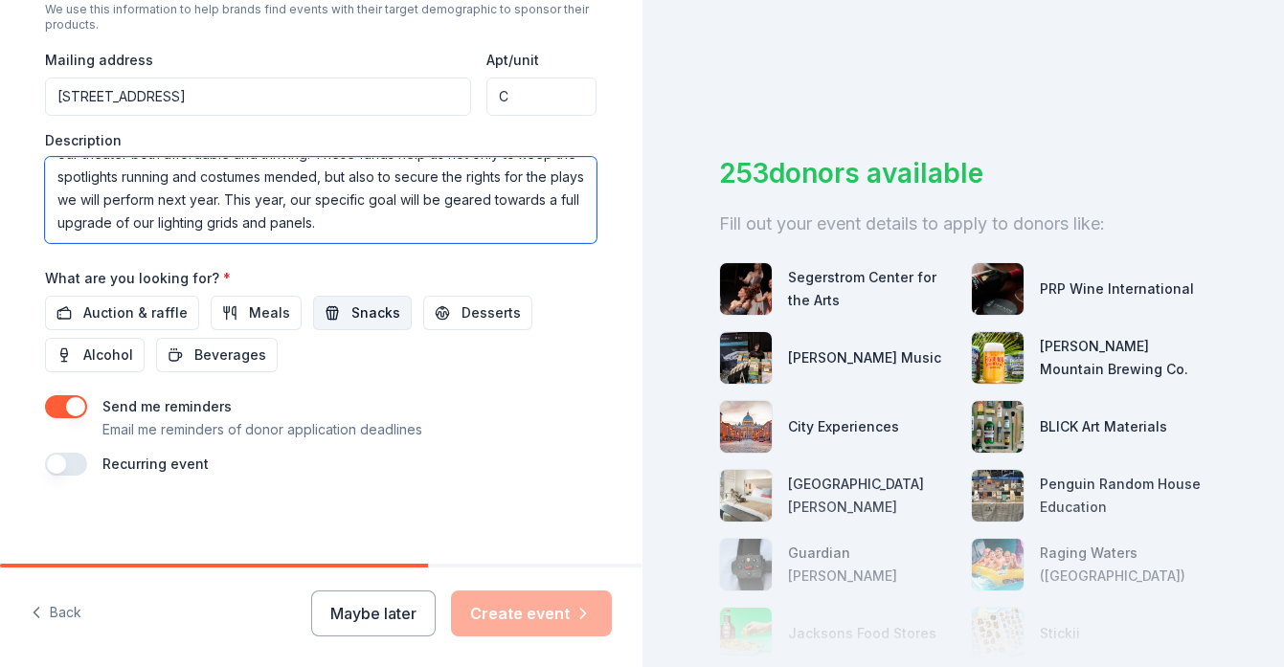
scroll to position [742, 0]
type textarea "For more than 25 years, Musical Theatre Village has provided a space for perfor…"
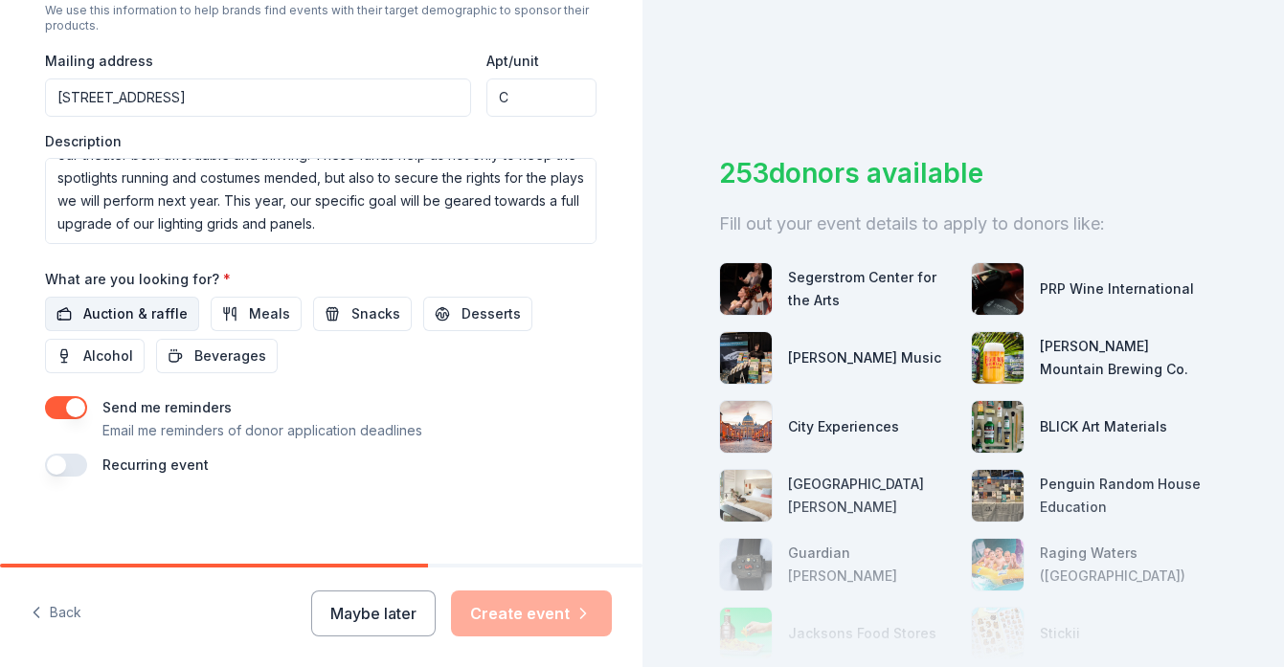
click at [163, 311] on span "Auction & raffle" at bounding box center [135, 314] width 104 height 23
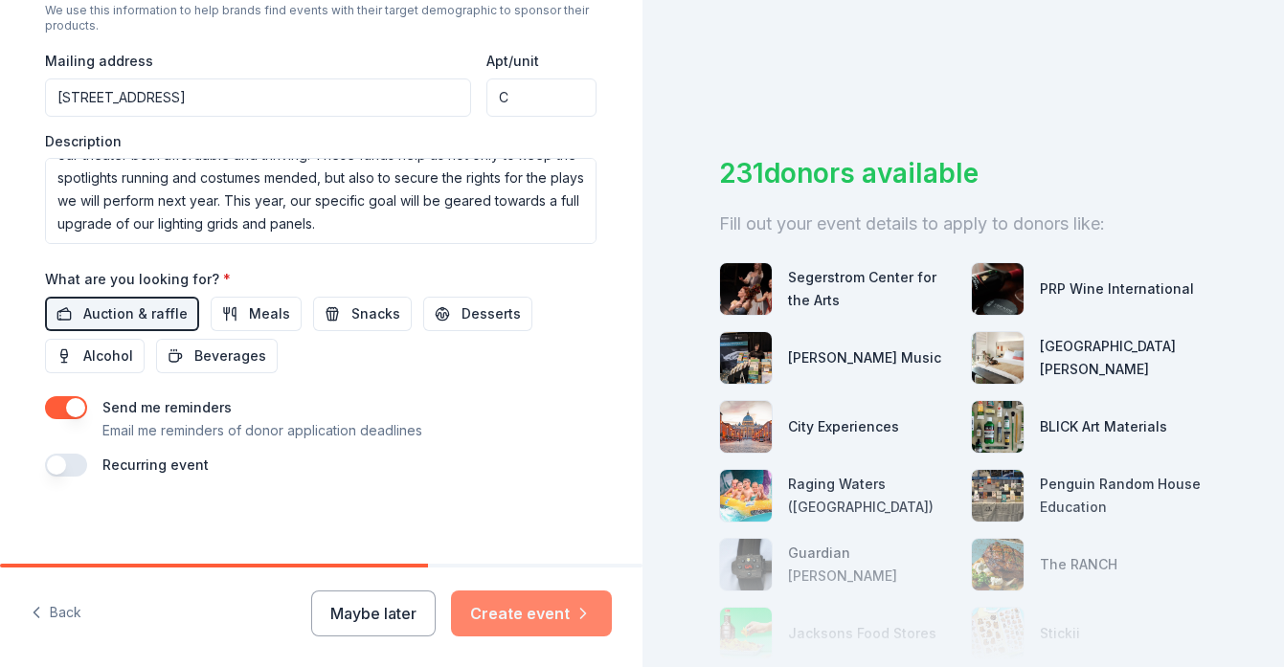
click at [546, 622] on button "Create event" at bounding box center [531, 614] width 161 height 46
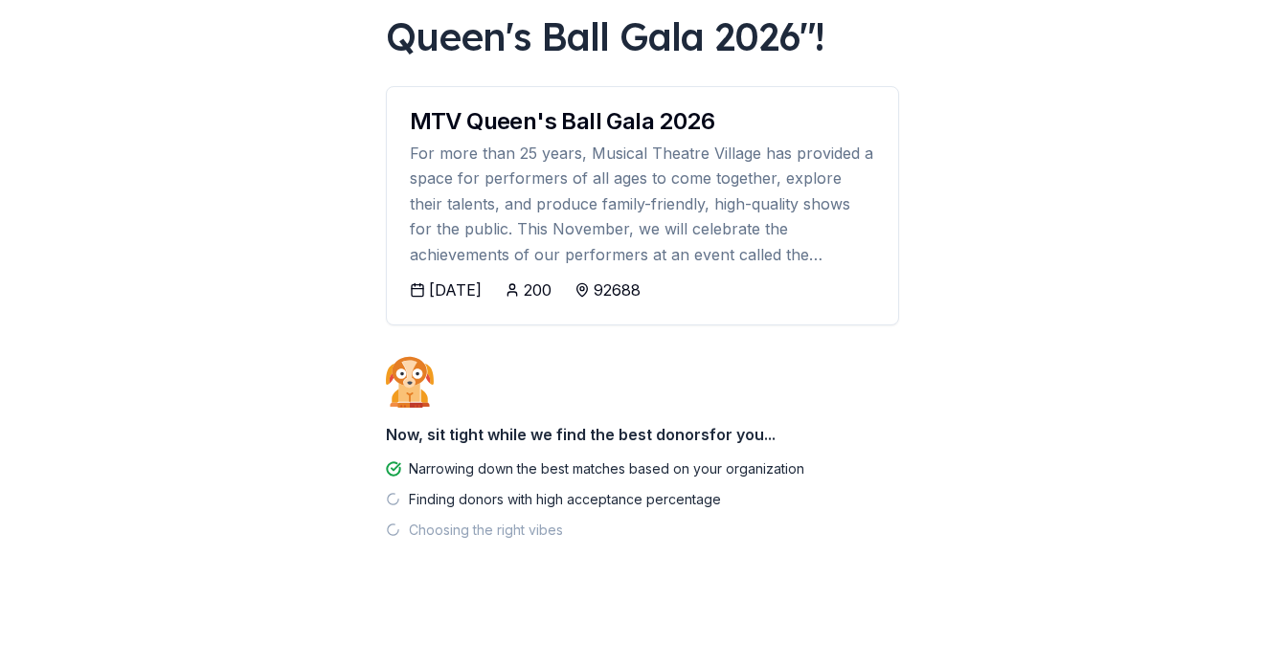
scroll to position [165, 0]
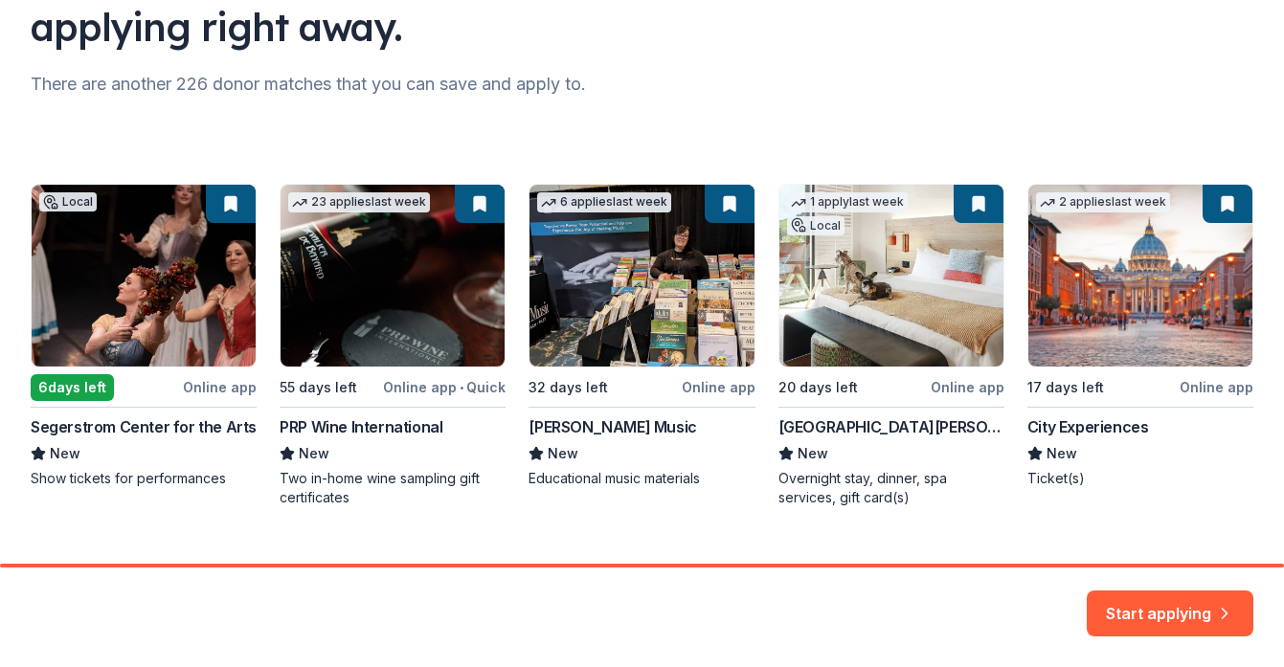
scroll to position [209, 0]
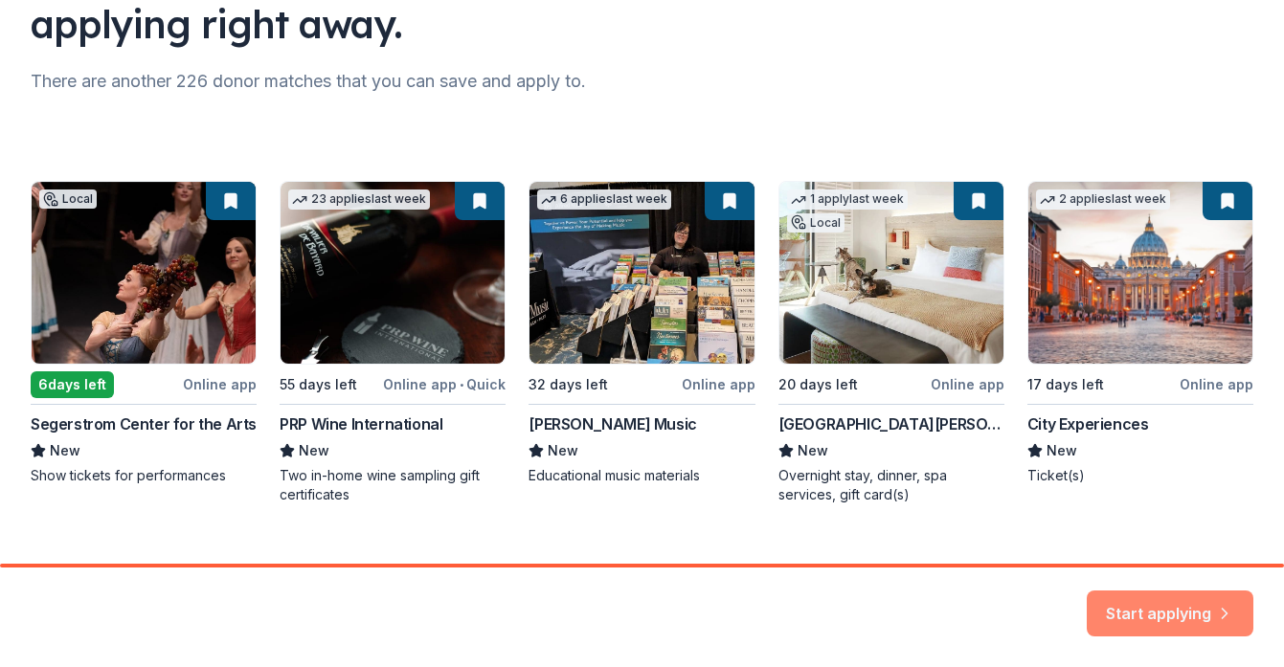
click at [1157, 613] on button "Start applying" at bounding box center [1170, 602] width 167 height 46
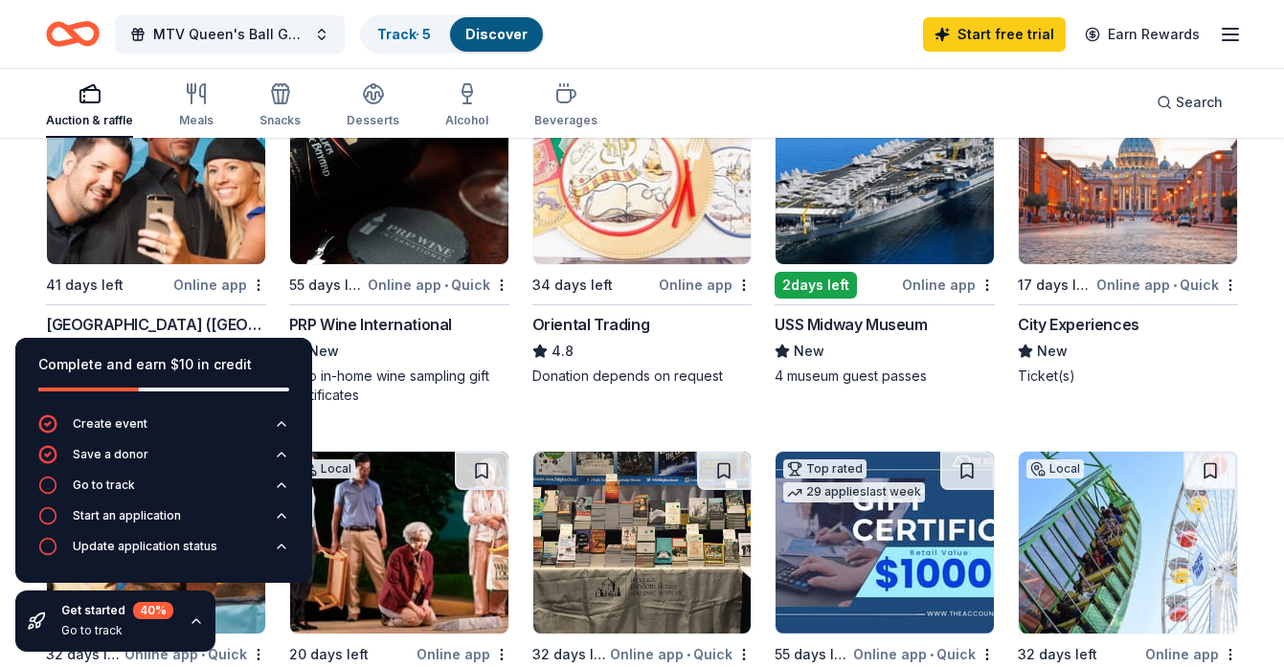
scroll to position [274, 0]
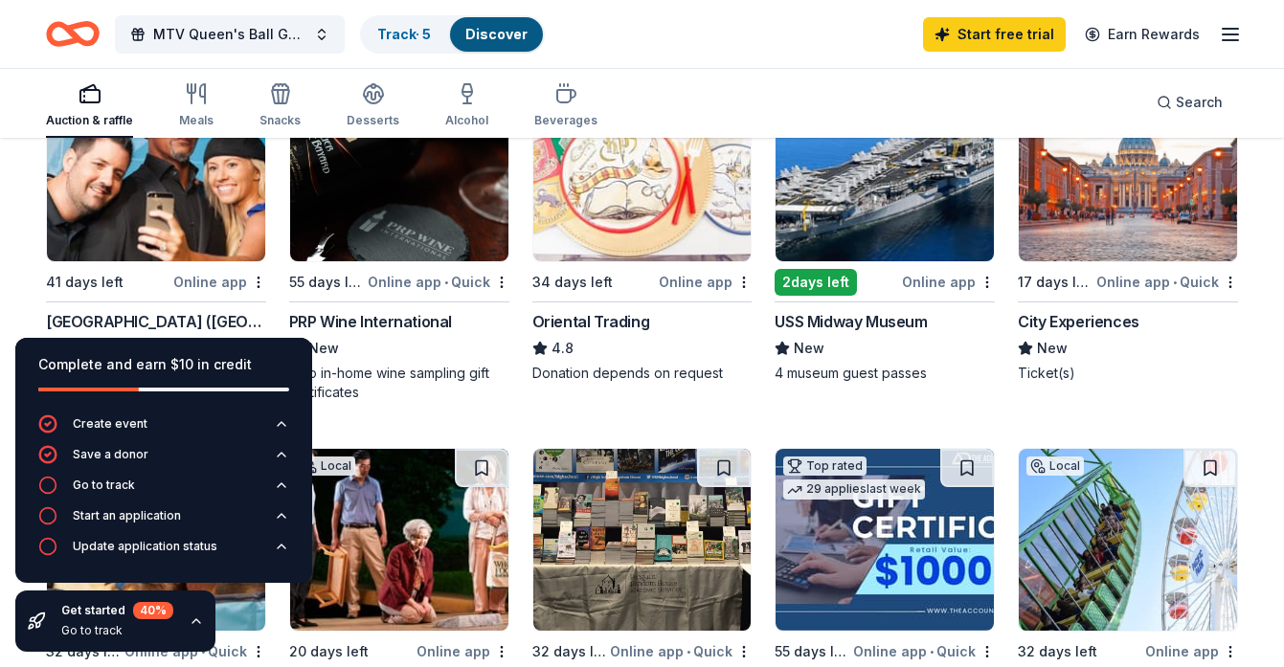
click at [198, 628] on icon "button" at bounding box center [196, 621] width 15 height 15
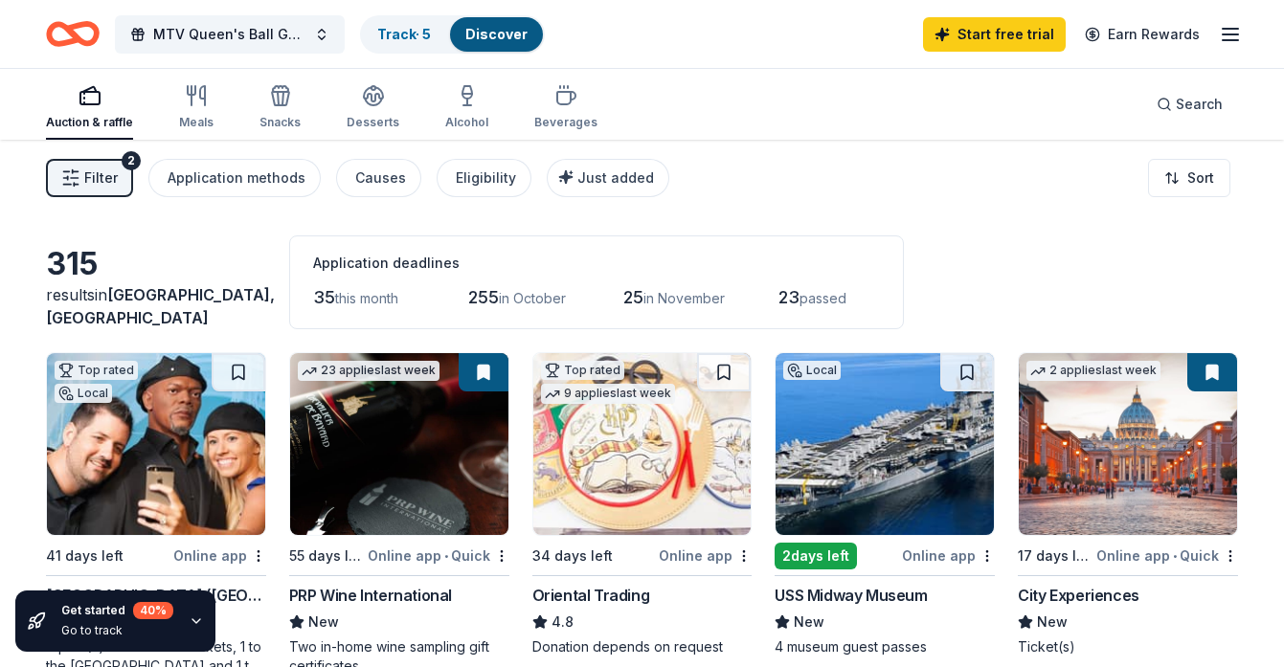
scroll to position [0, 0]
click at [1194, 102] on span "Search" at bounding box center [1199, 104] width 47 height 23
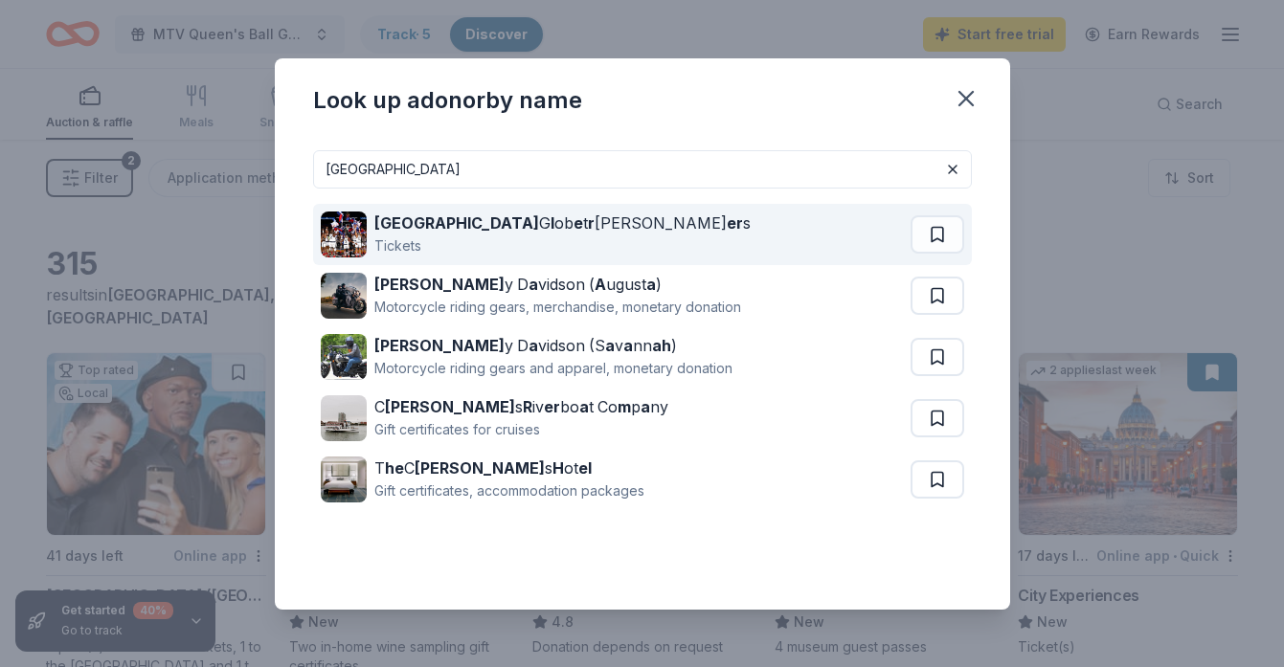
type input "harlem"
click at [494, 220] on div "Harlem G l ob e t r ott er s" at bounding box center [562, 223] width 376 height 23
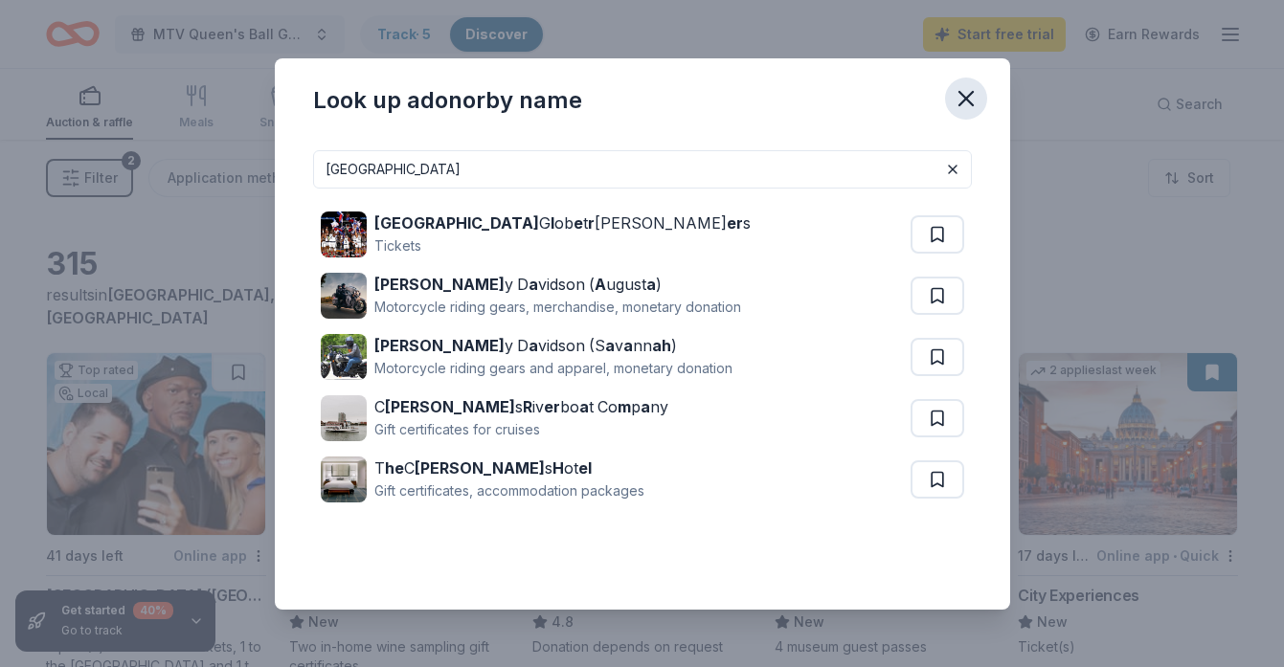
click at [965, 99] on icon "button" at bounding box center [965, 98] width 13 height 13
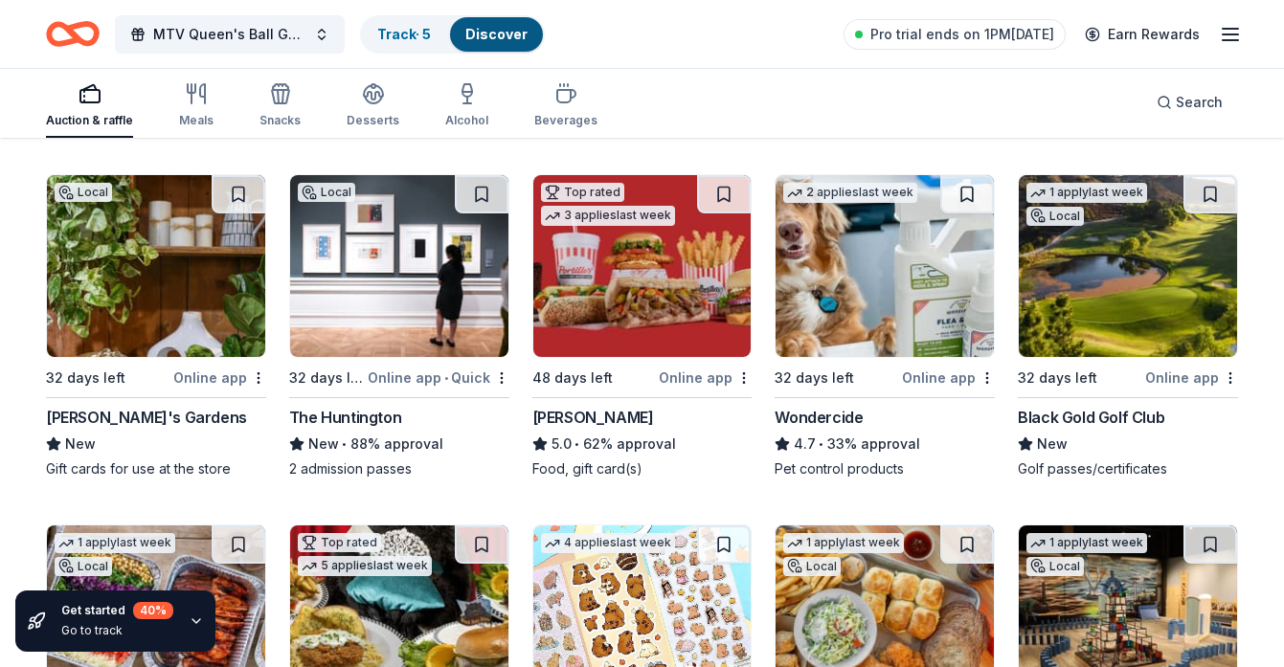
scroll to position [1283, 0]
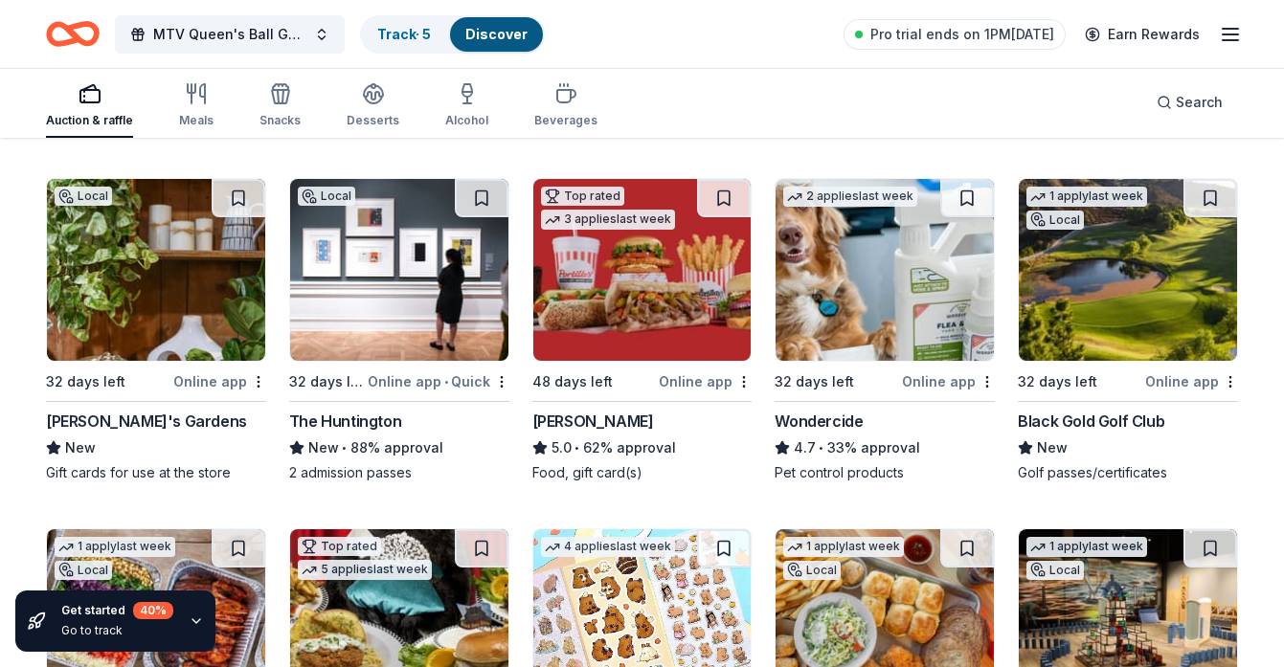
click at [1120, 325] on img at bounding box center [1128, 270] width 218 height 182
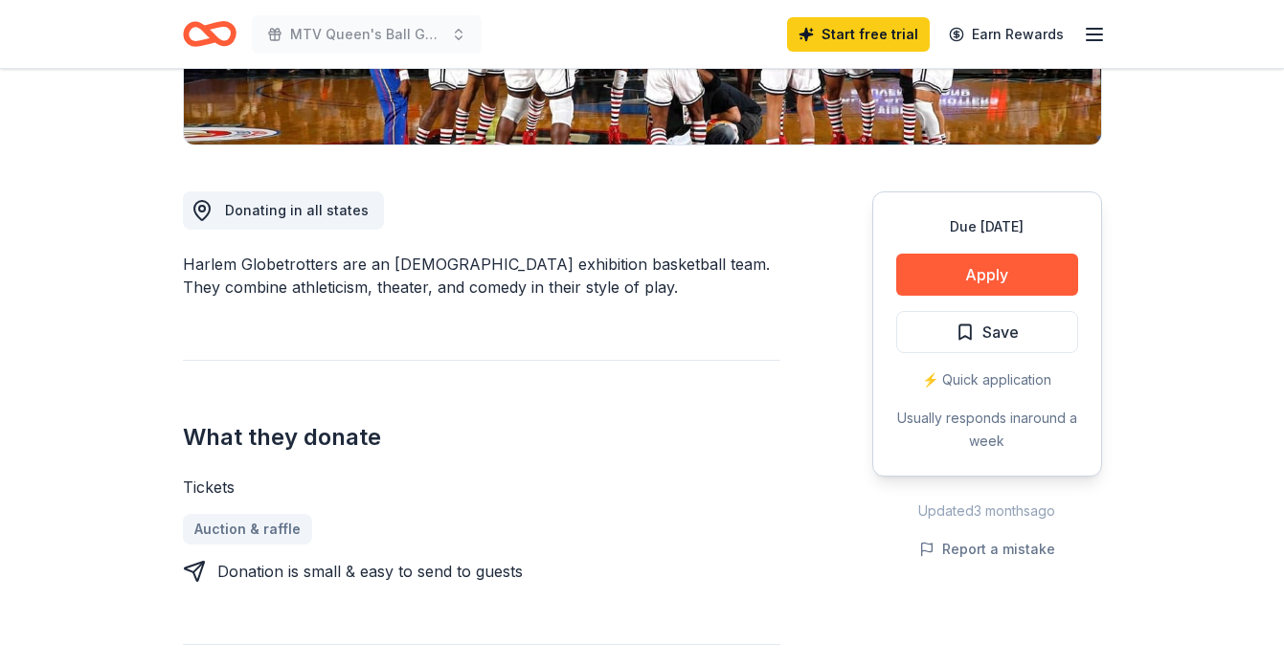
scroll to position [458, 0]
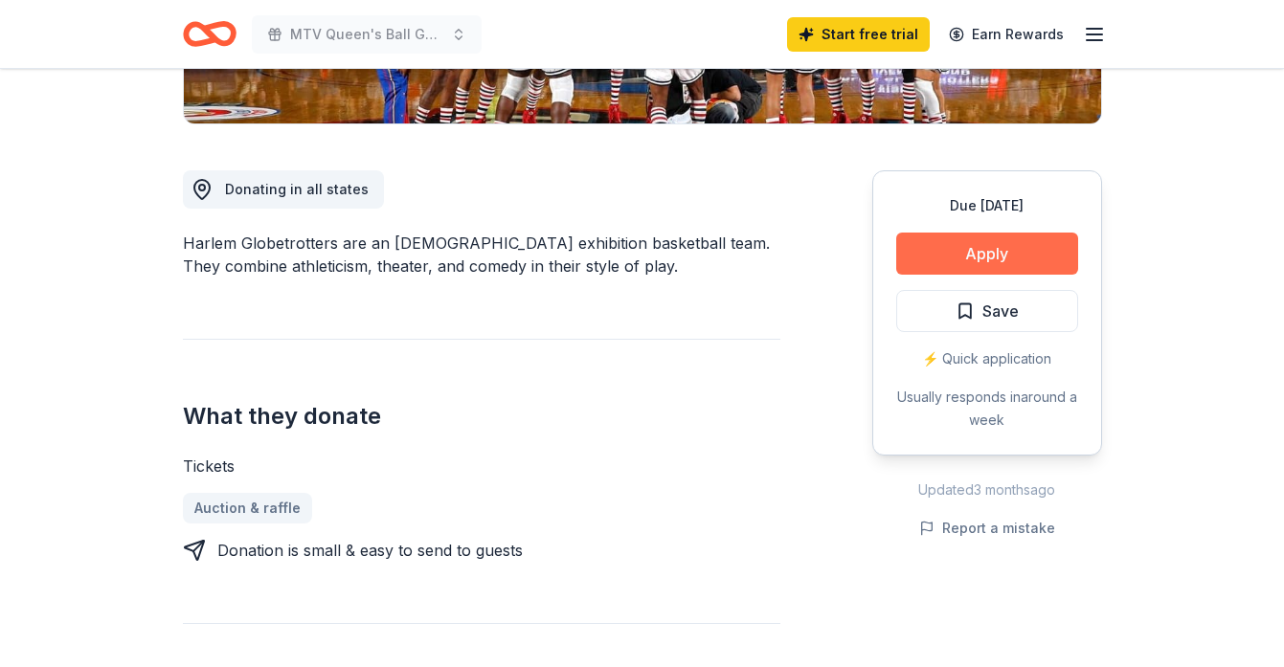
click at [994, 261] on button "Apply" at bounding box center [987, 254] width 182 height 42
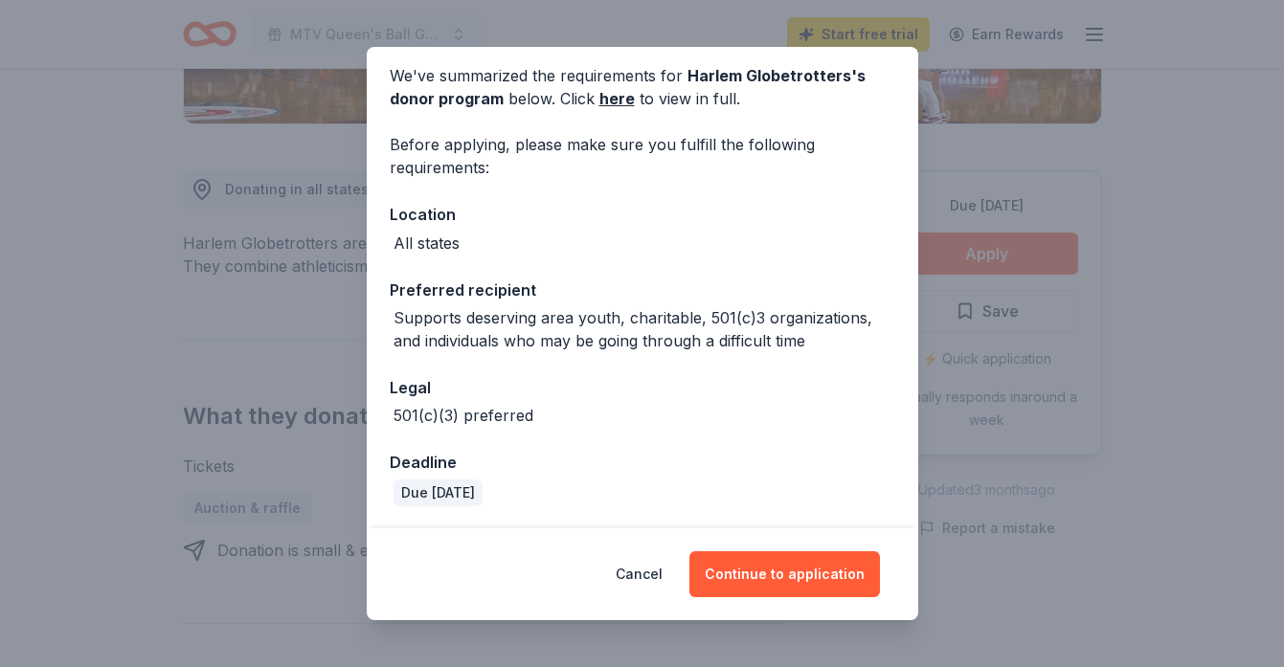
scroll to position [75, 0]
click at [785, 587] on button "Continue to application" at bounding box center [784, 575] width 191 height 46
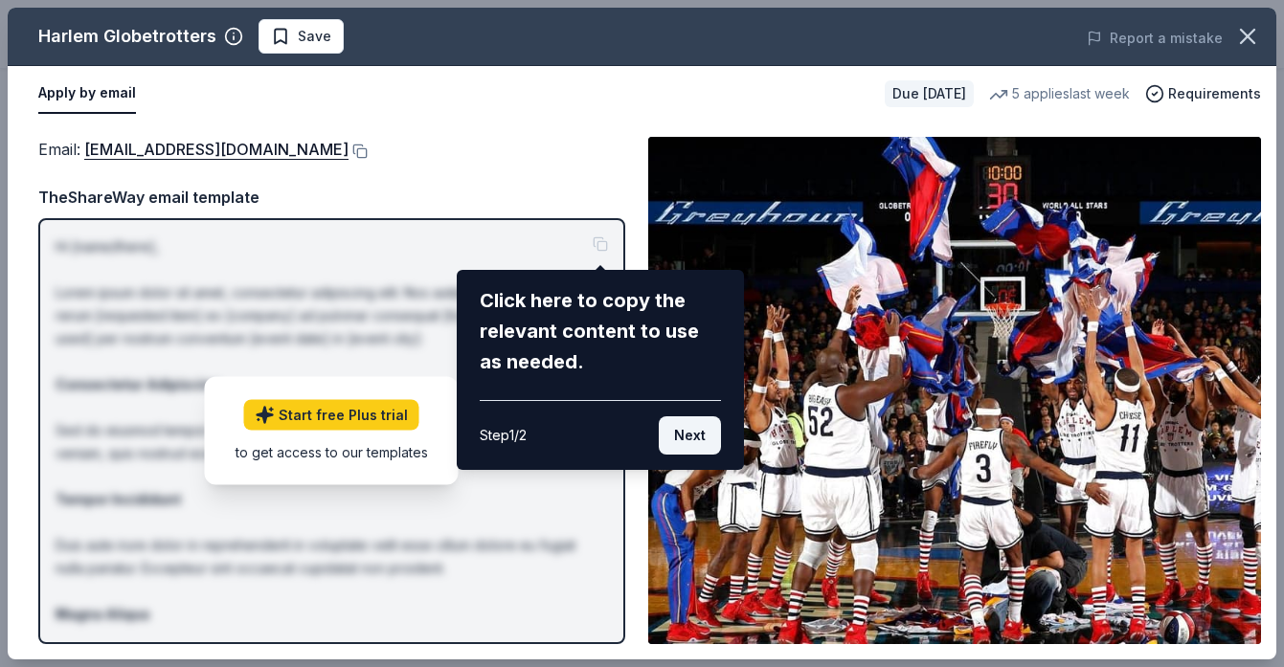
click at [691, 429] on button "Next" at bounding box center [690, 436] width 62 height 38
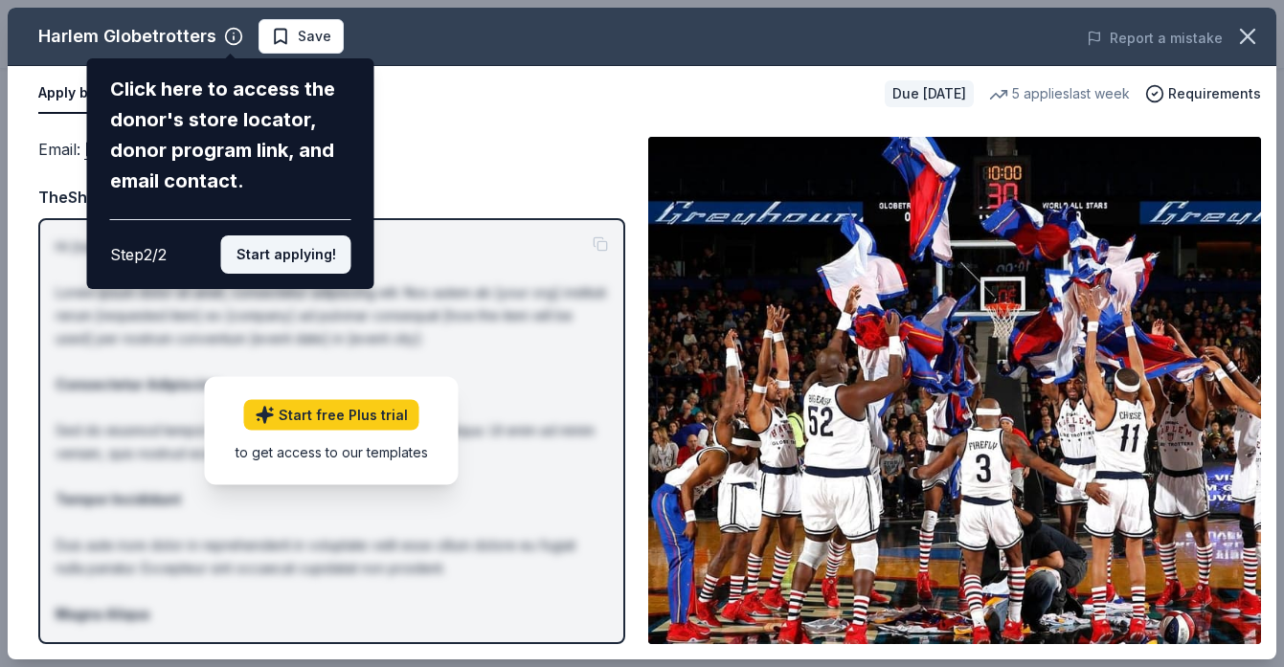
click at [282, 236] on button "Start applying!" at bounding box center [286, 255] width 130 height 38
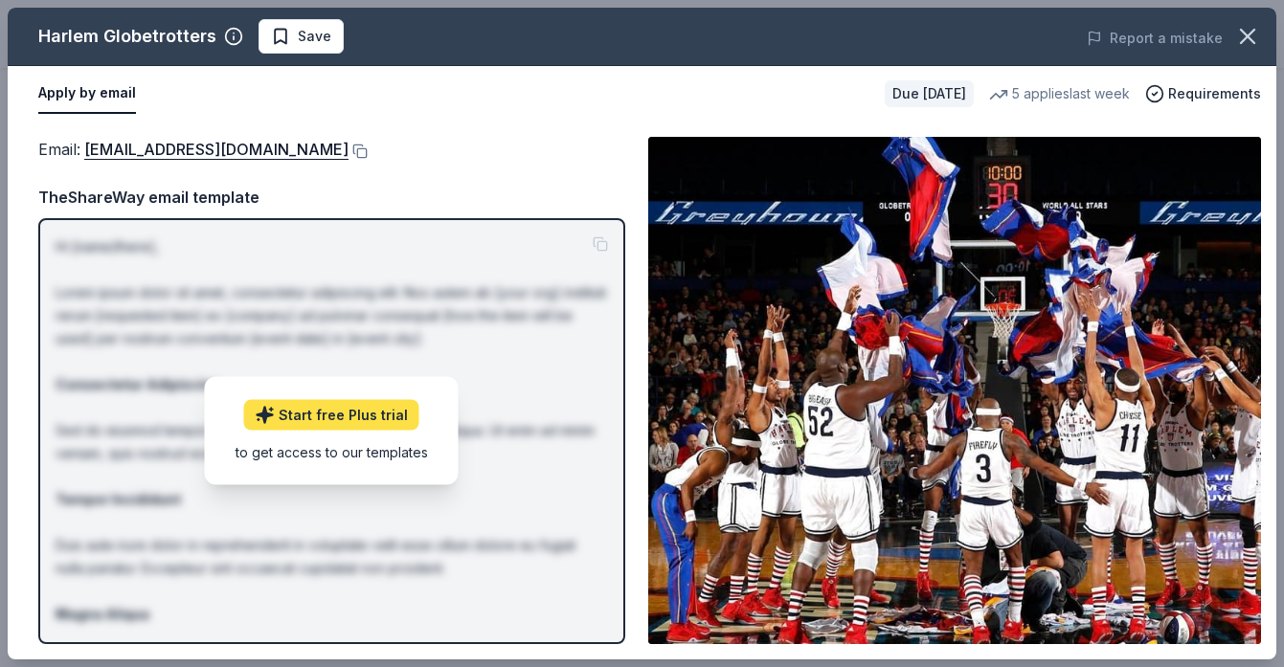
click at [352, 410] on link "Start free Plus trial" at bounding box center [331, 415] width 175 height 31
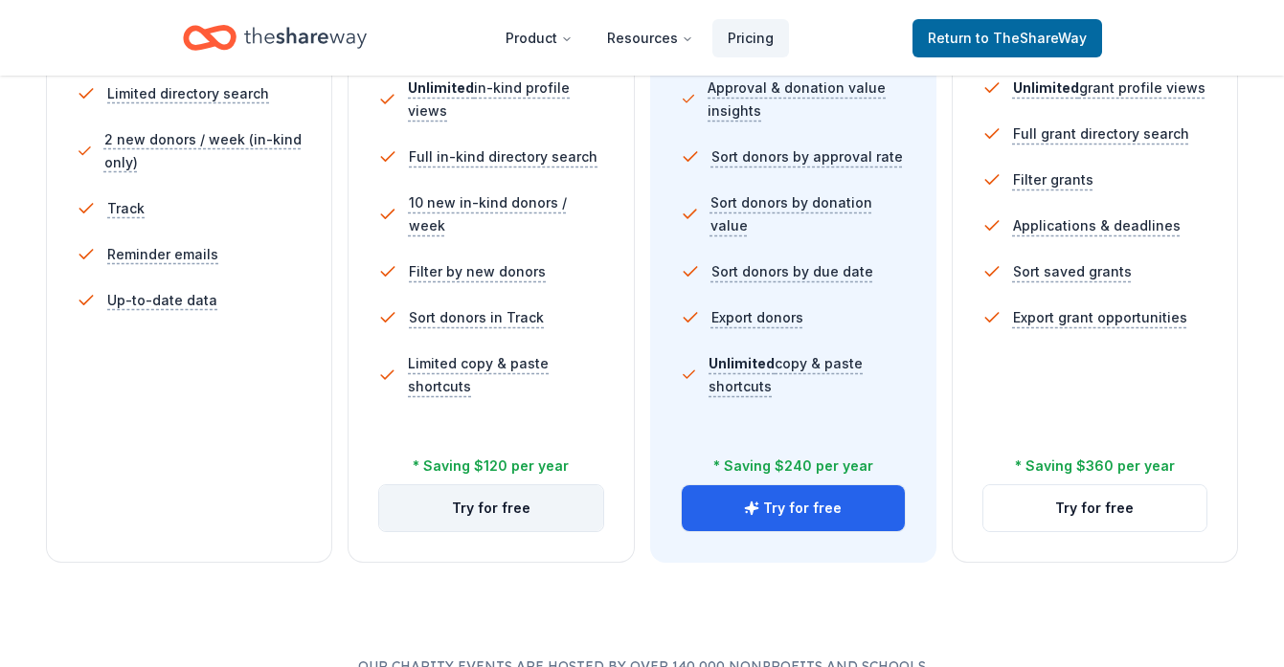
scroll to position [643, 0]
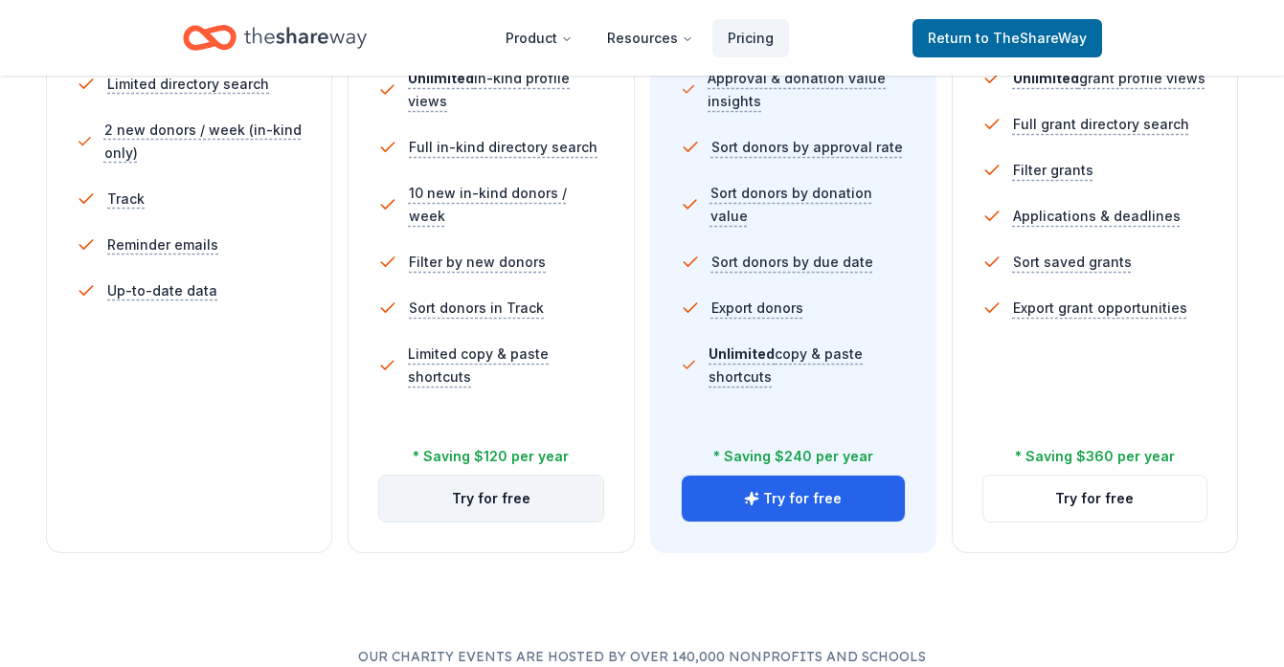
click at [518, 512] on button "Try for free" at bounding box center [490, 499] width 223 height 46
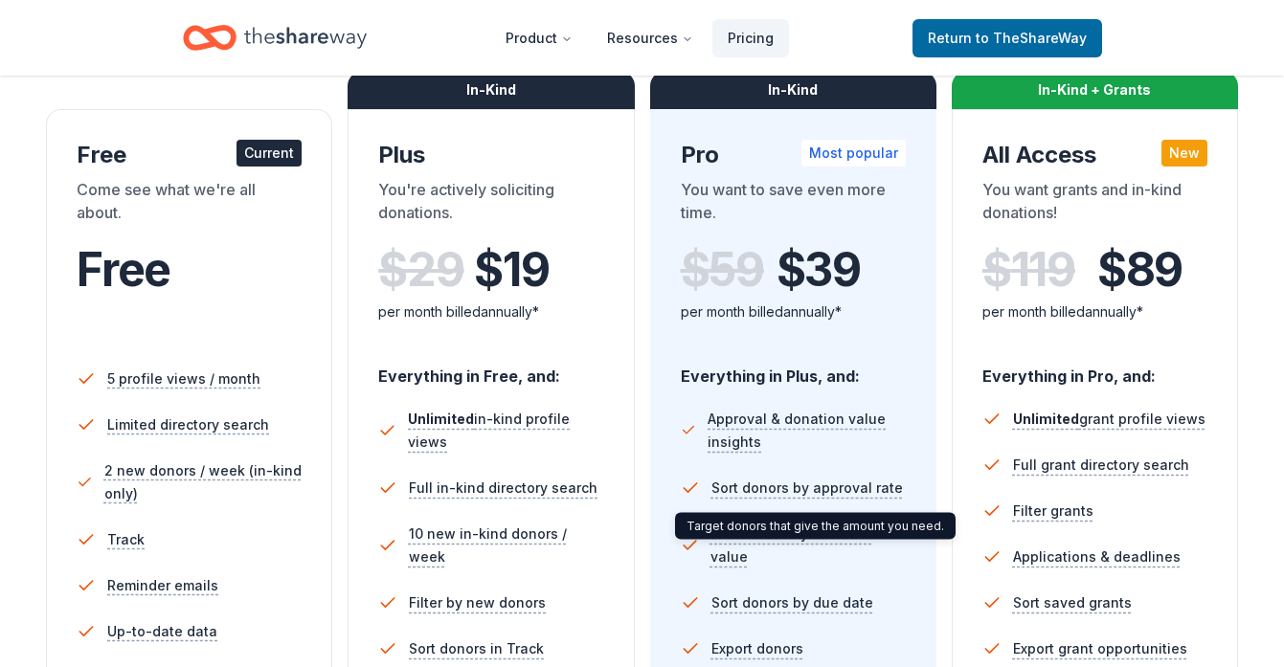
scroll to position [281, 0]
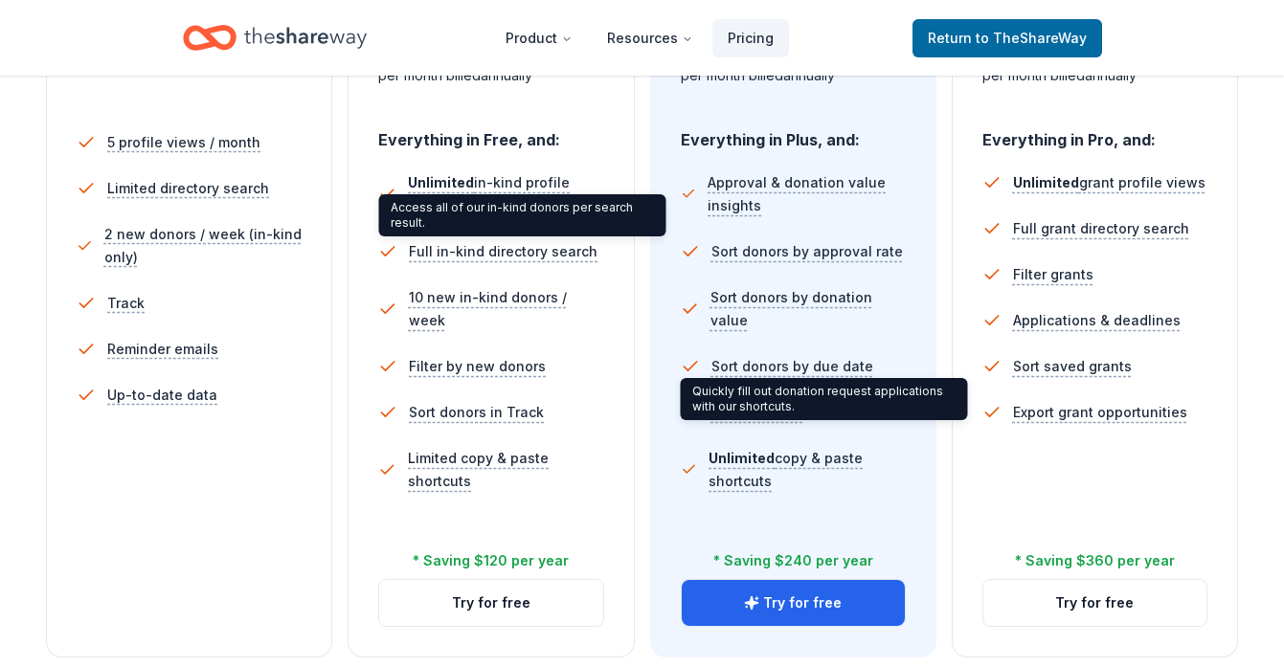
scroll to position [538, 0]
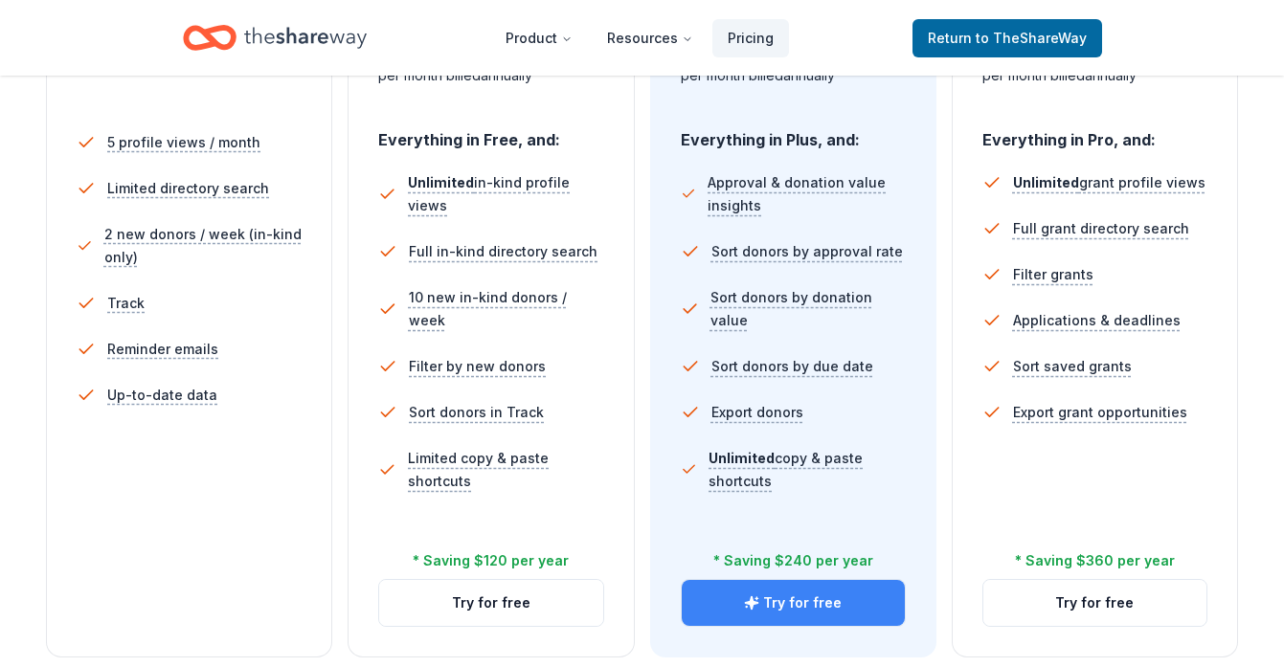
click at [778, 615] on button "Try for free" at bounding box center [793, 603] width 223 height 46
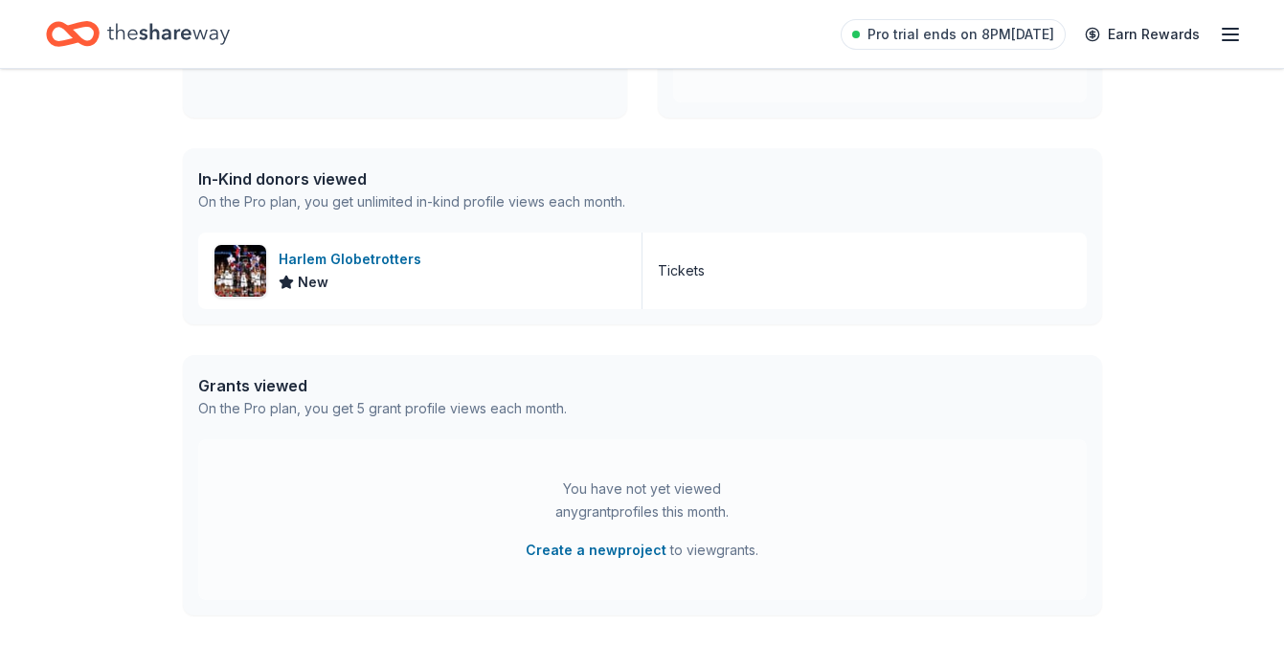
scroll to position [426, 0]
click at [340, 261] on div "Harlem Globetrotters" at bounding box center [354, 259] width 150 height 23
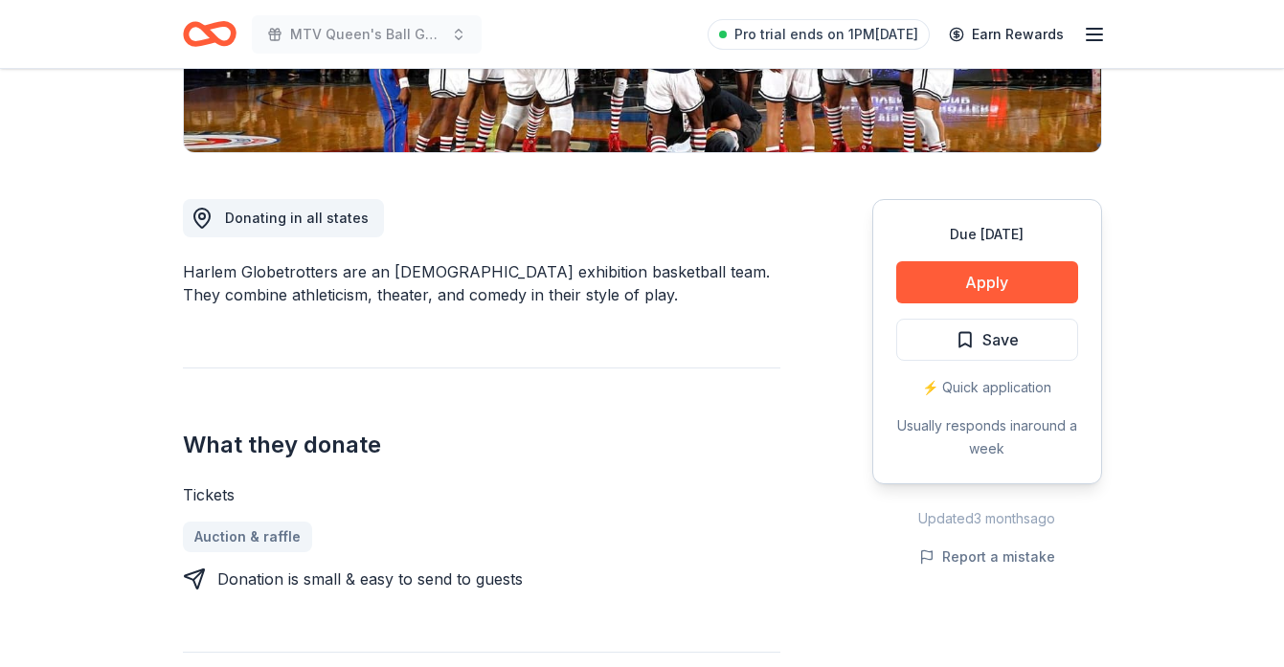
scroll to position [433, 0]
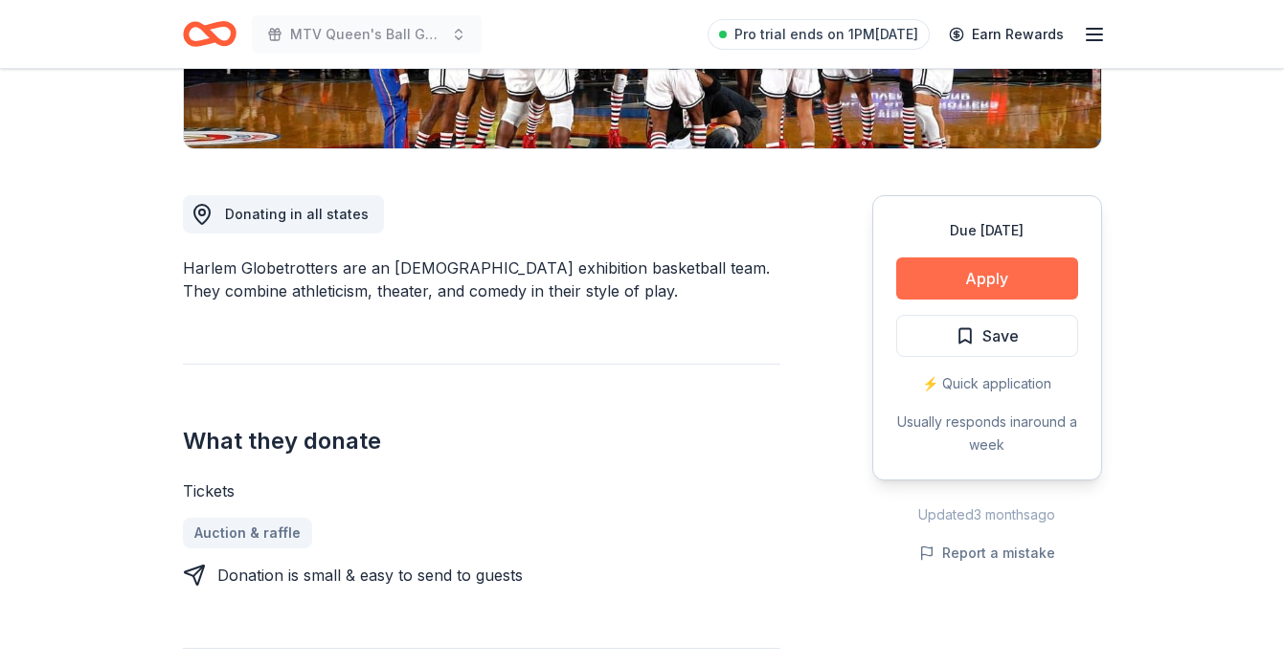
click at [987, 271] on button "Apply" at bounding box center [987, 279] width 182 height 42
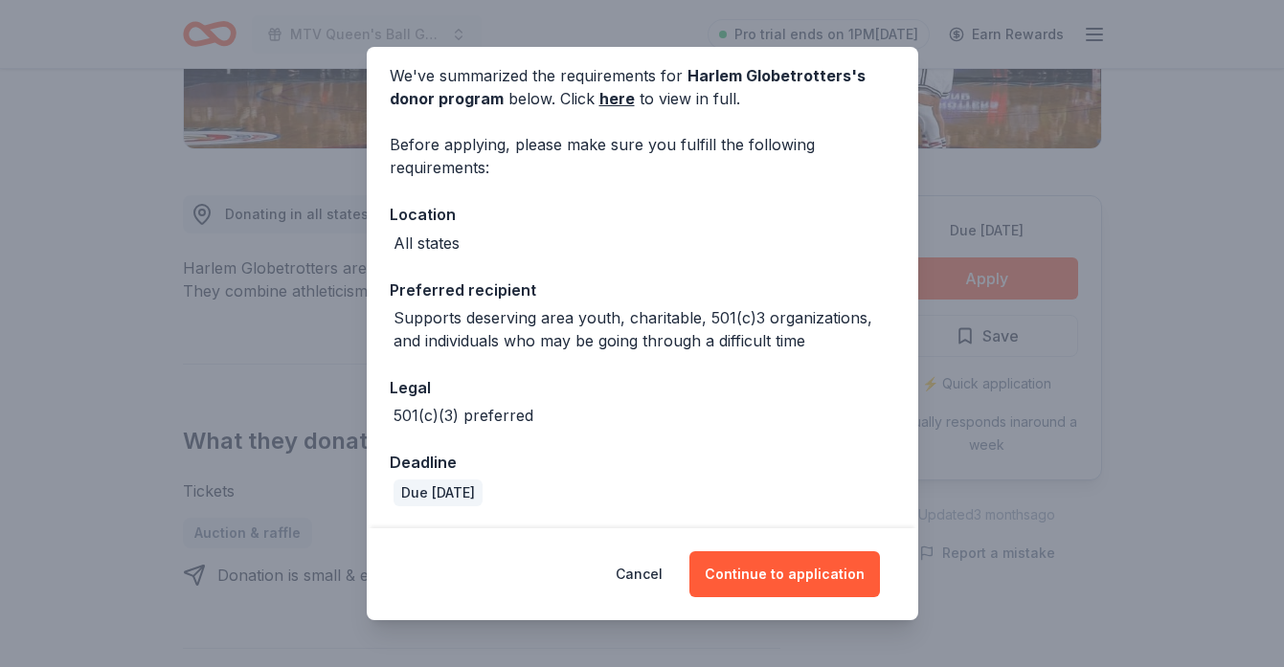
scroll to position [75, 0]
click at [812, 585] on button "Continue to application" at bounding box center [784, 575] width 191 height 46
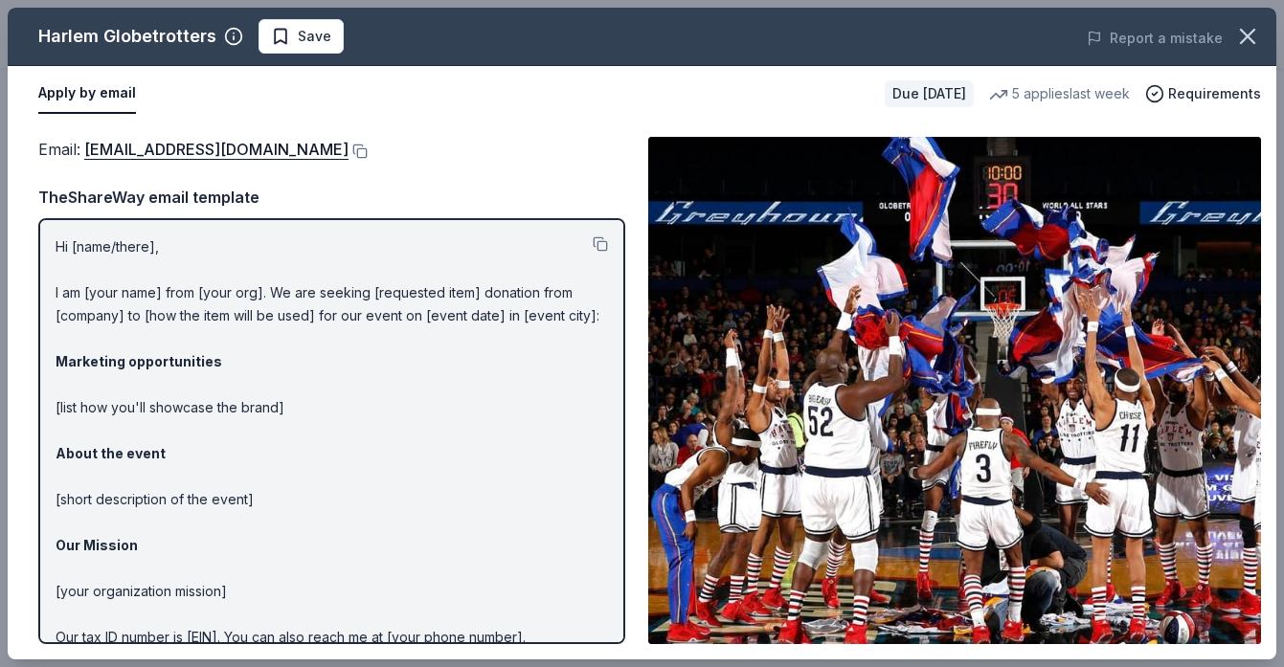
scroll to position [0, 0]
click at [140, 251] on p "Hi [name/there], I am [your name] from [your org]. We are seeking [requested it…" at bounding box center [332, 477] width 553 height 483
drag, startPoint x: 152, startPoint y: 247, endPoint x: 108, endPoint y: 242, distance: 44.3
click at [109, 242] on p "Hi [name/there], I am [your name] from [your org]. We are seeking [requested it…" at bounding box center [332, 477] width 553 height 483
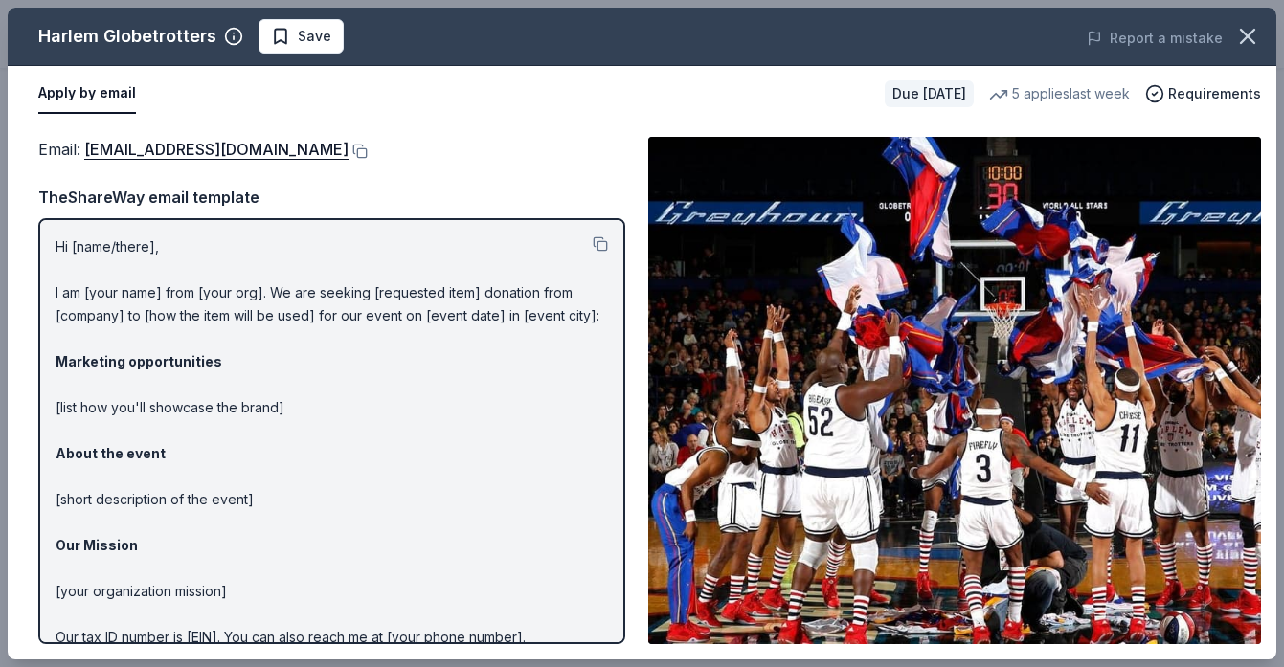
click at [114, 246] on p "Hi [name/there], I am [your name] from [your org]. We are seeking [requested it…" at bounding box center [332, 477] width 553 height 483
click at [140, 244] on p "Hi [name/there], I am [your name] from [your org]. We are seeking [requested it…" at bounding box center [332, 477] width 553 height 483
click at [599, 244] on button at bounding box center [600, 244] width 15 height 15
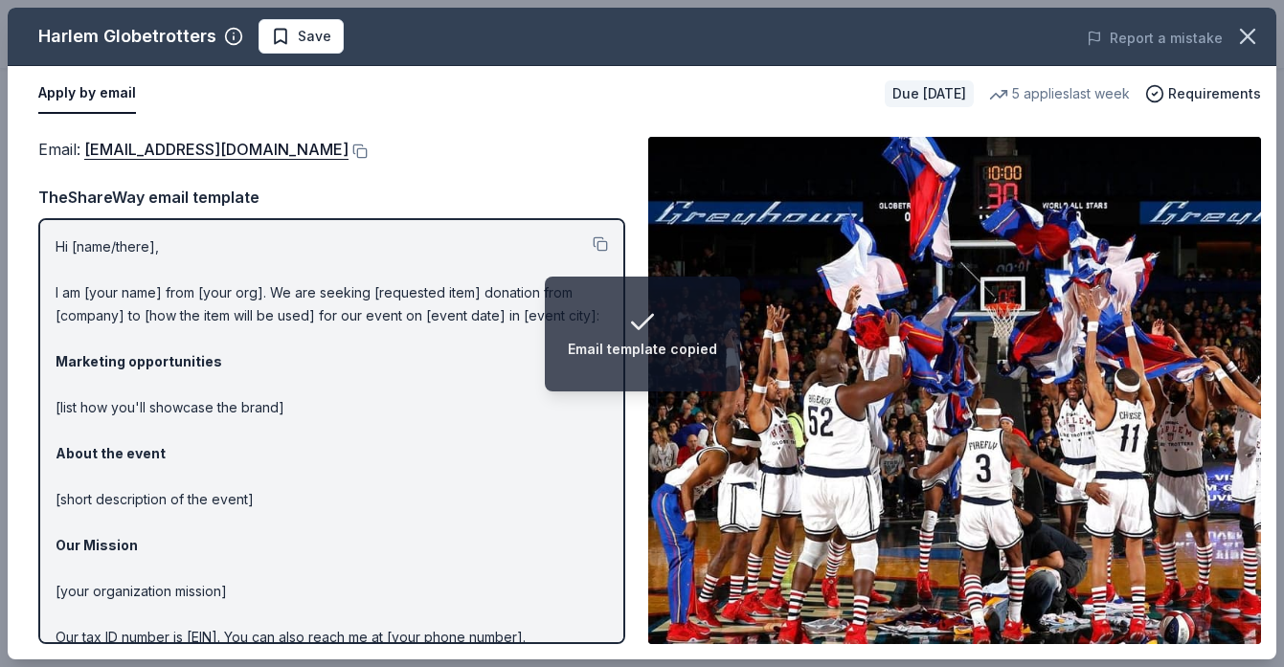
click at [144, 242] on p "Hi [name/there], I am [your name] from [your org]. We are seeking [requested it…" at bounding box center [332, 477] width 553 height 483
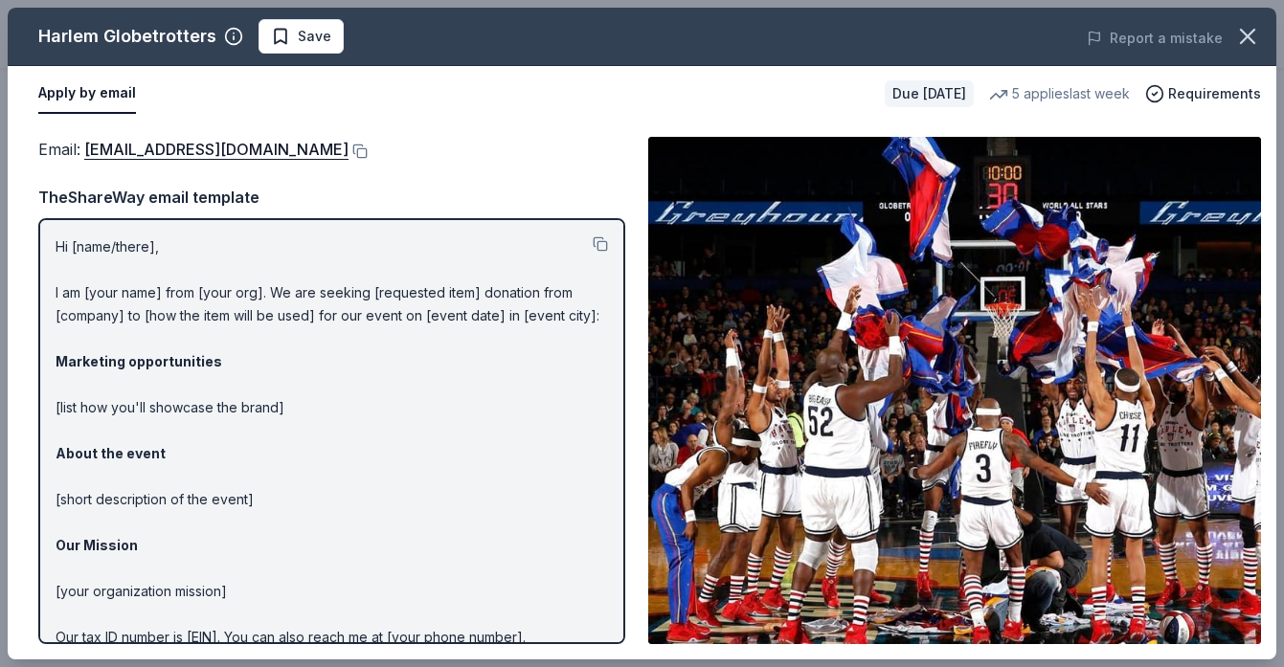
click at [149, 246] on p "Hi [name/there], I am [your name] from [your org]. We are seeking [requested it…" at bounding box center [332, 477] width 553 height 483
drag, startPoint x: 149, startPoint y: 246, endPoint x: 91, endPoint y: 245, distance: 58.4
click at [91, 245] on p "Hi [name/there], I am [your name] from [your org]. We are seeking [requested it…" at bounding box center [332, 477] width 553 height 483
click at [155, 249] on p "Hi [name/there], I am [your name] from [your org]. We are seeking [requested it…" at bounding box center [332, 477] width 553 height 483
click at [79, 95] on button "Apply by email" at bounding box center [87, 94] width 98 height 40
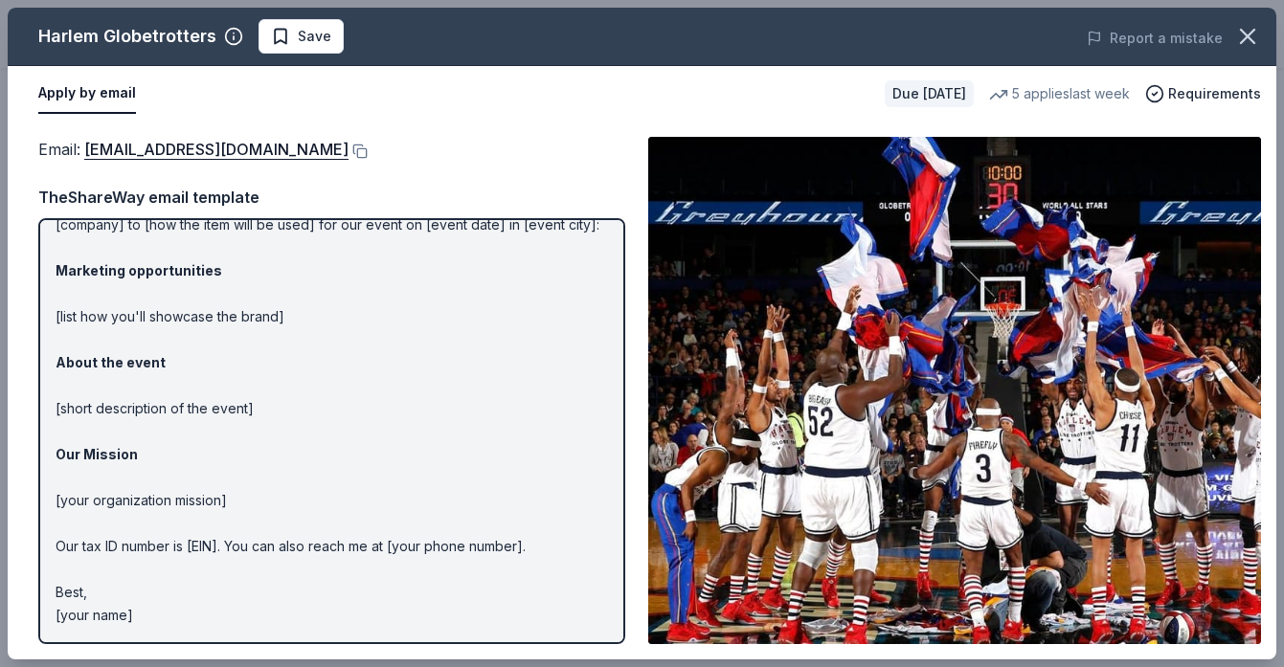
scroll to position [90, 0]
click at [349, 150] on button at bounding box center [358, 151] width 19 height 15
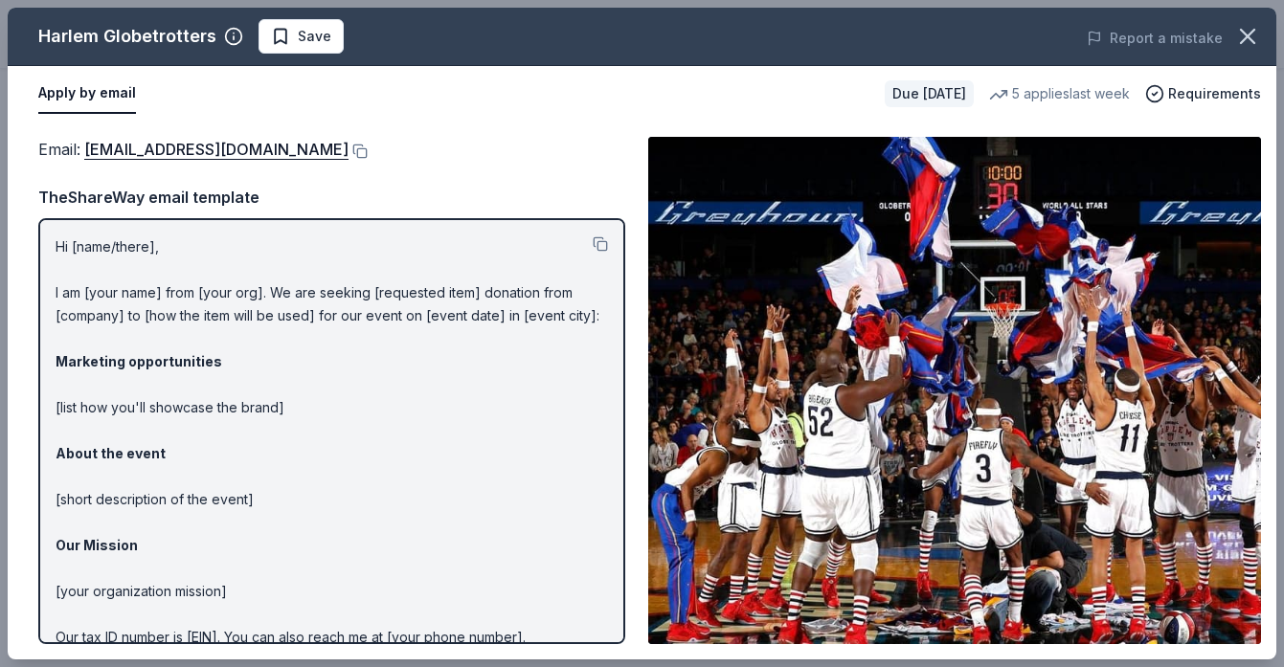
scroll to position [0, 0]
click at [601, 242] on button at bounding box center [600, 244] width 15 height 15
click at [349, 148] on button at bounding box center [358, 151] width 19 height 15
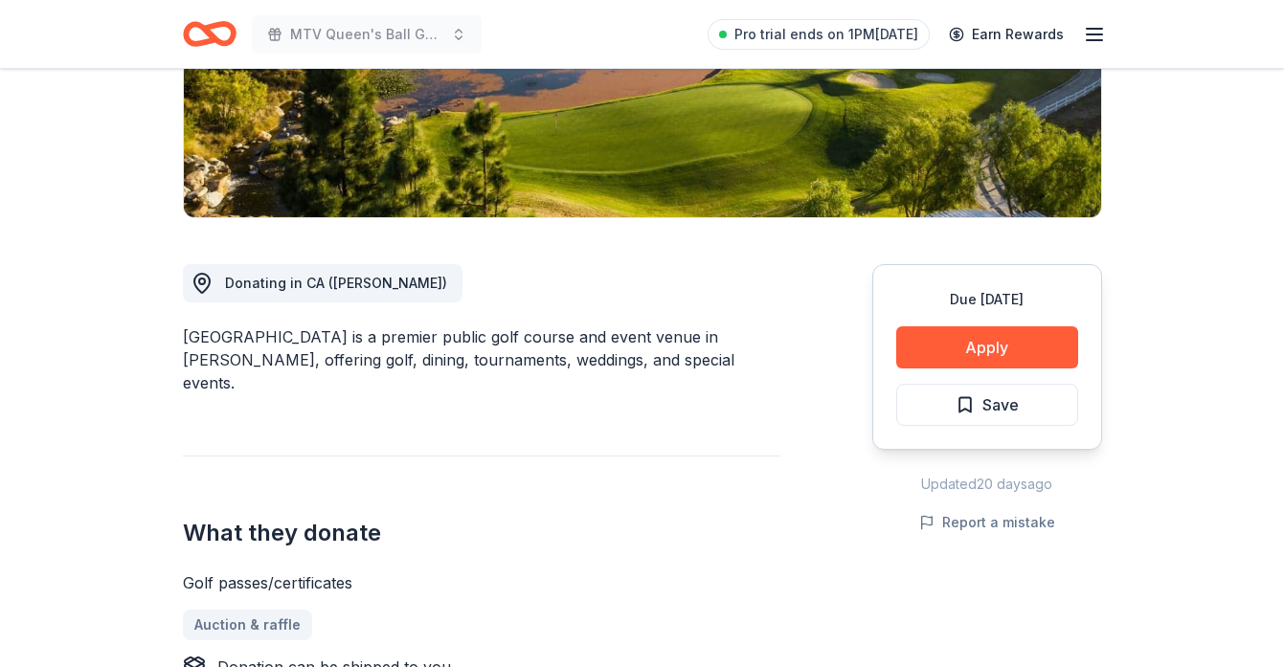
scroll to position [366, 0]
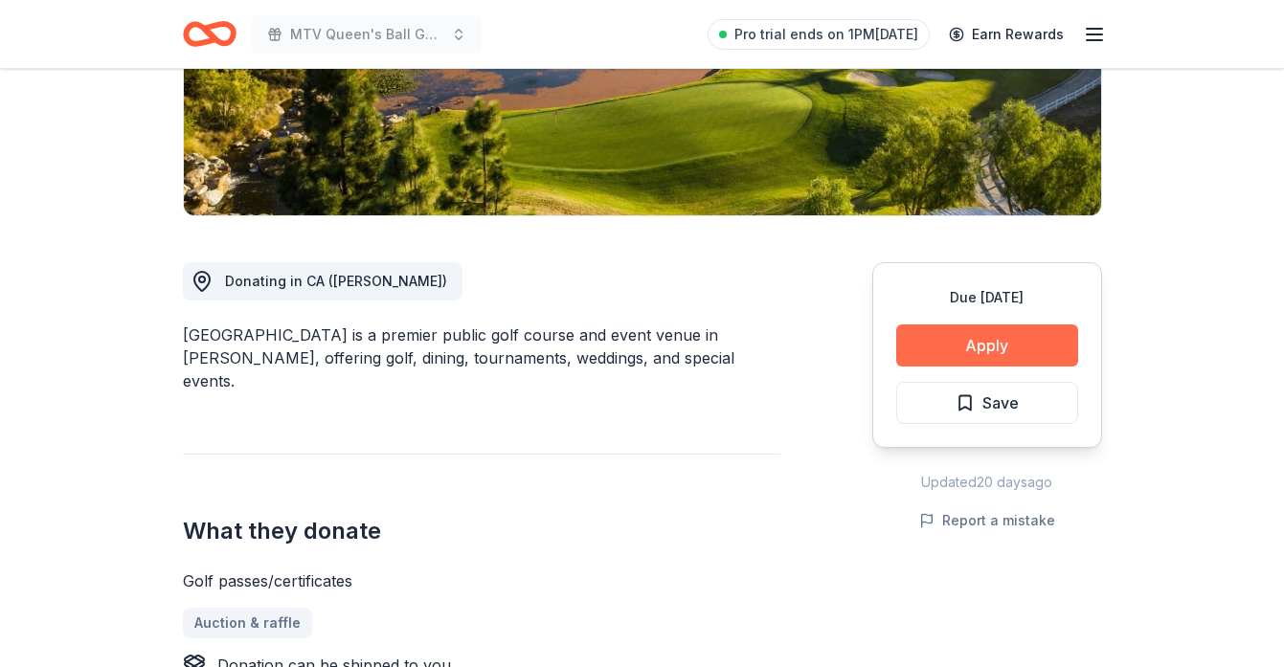
click at [1008, 355] on button "Apply" at bounding box center [987, 346] width 182 height 42
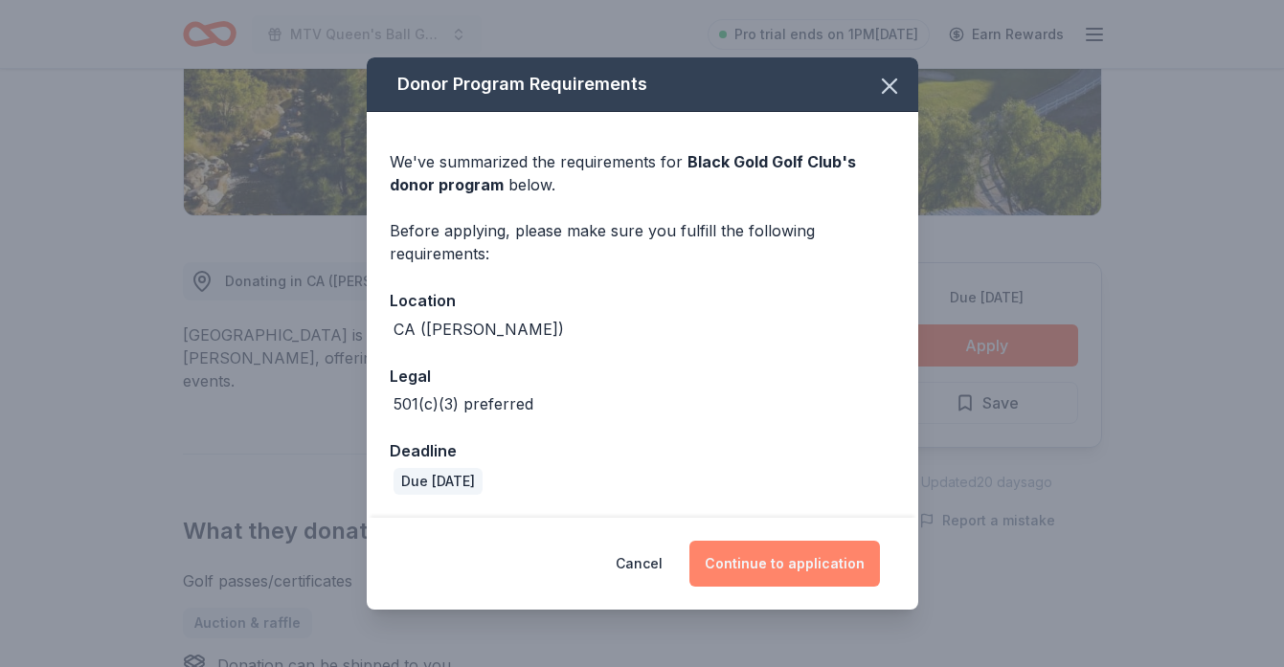
click at [824, 572] on button "Continue to application" at bounding box center [784, 564] width 191 height 46
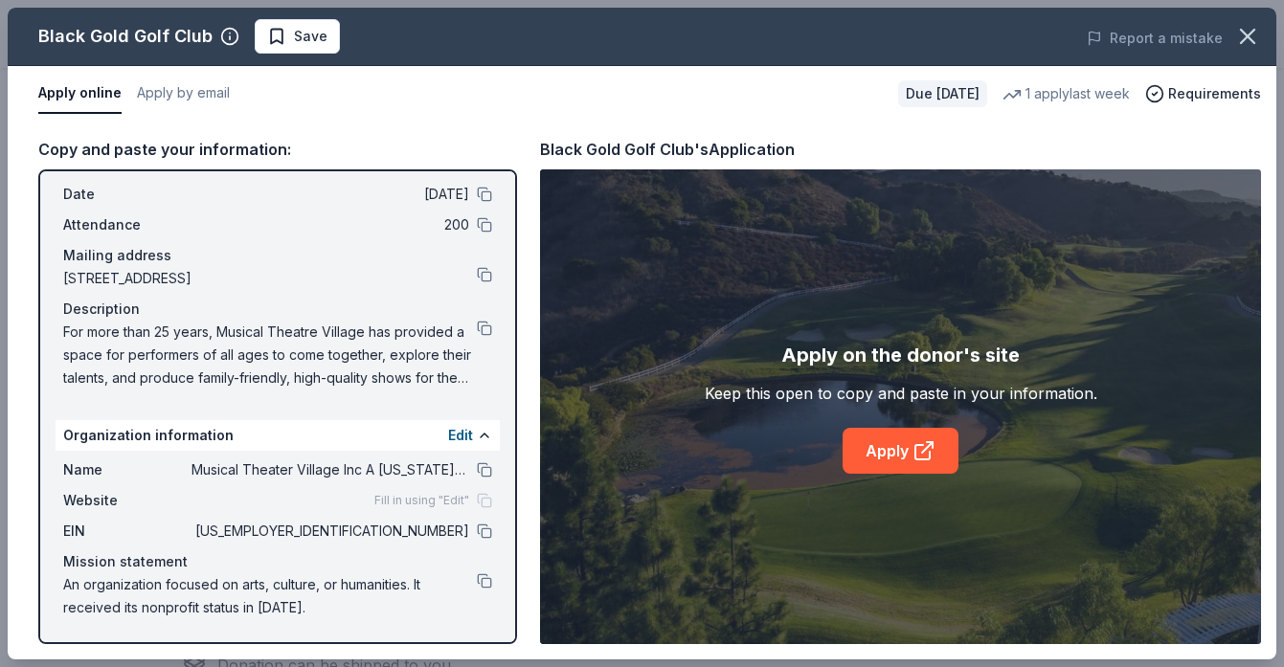
scroll to position [73, 0]
click at [905, 463] on link "Apply" at bounding box center [901, 451] width 116 height 46
